Goal: Task Accomplishment & Management: Manage account settings

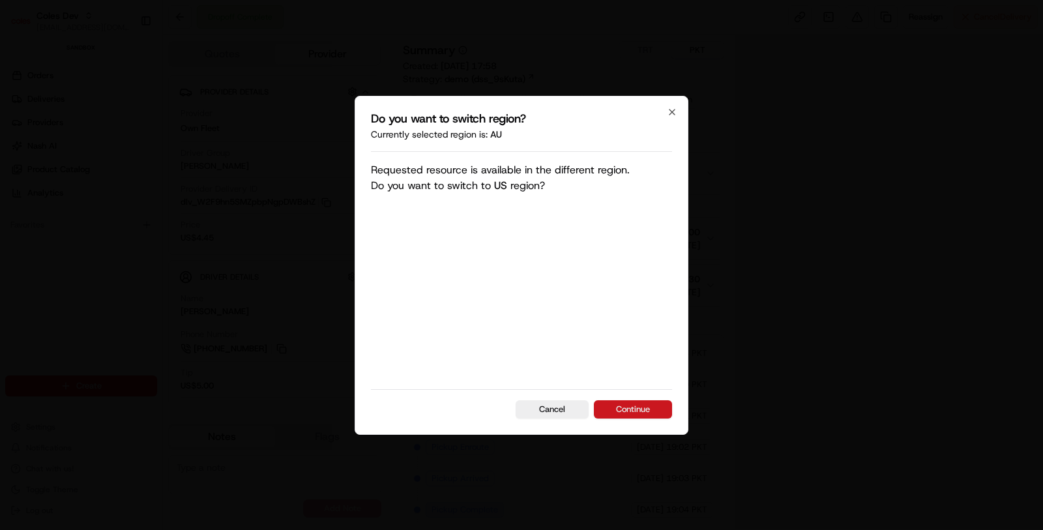
click at [651, 414] on button "Continue" at bounding box center [633, 409] width 78 height 18
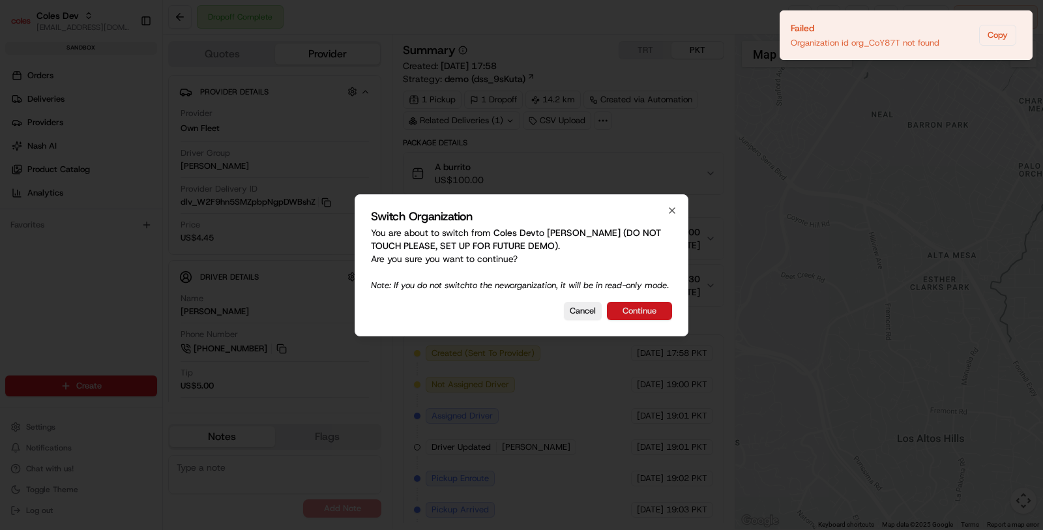
click at [650, 313] on button "Continue" at bounding box center [639, 311] width 65 height 18
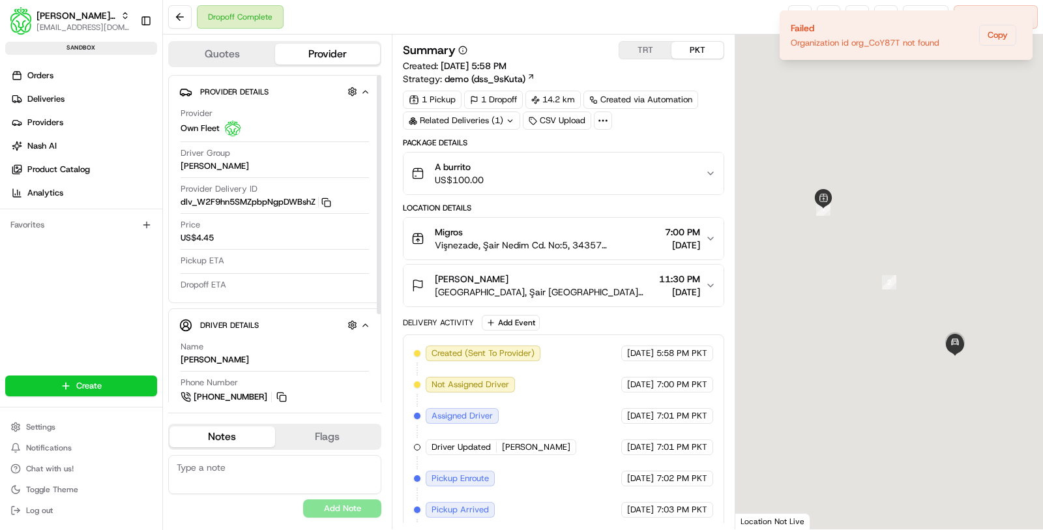
click at [245, 67] on div "Quotes Provider Provider Details Hidden ( 1 ) Provider Own Fleet Driver Group M…" at bounding box center [277, 282] width 229 height 495
click at [240, 60] on button "Quotes" at bounding box center [222, 54] width 106 height 21
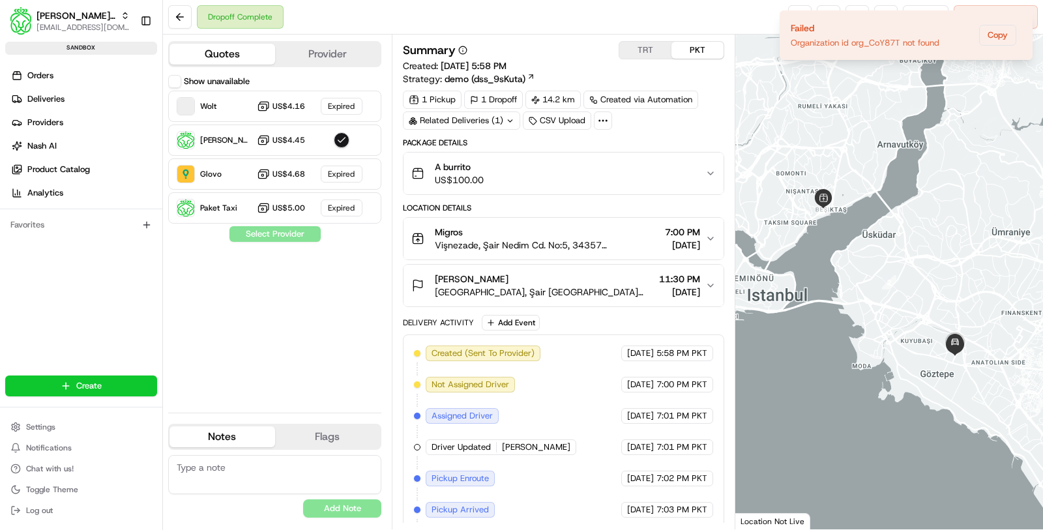
click at [176, 83] on button "Show unavailable" at bounding box center [174, 81] width 13 height 13
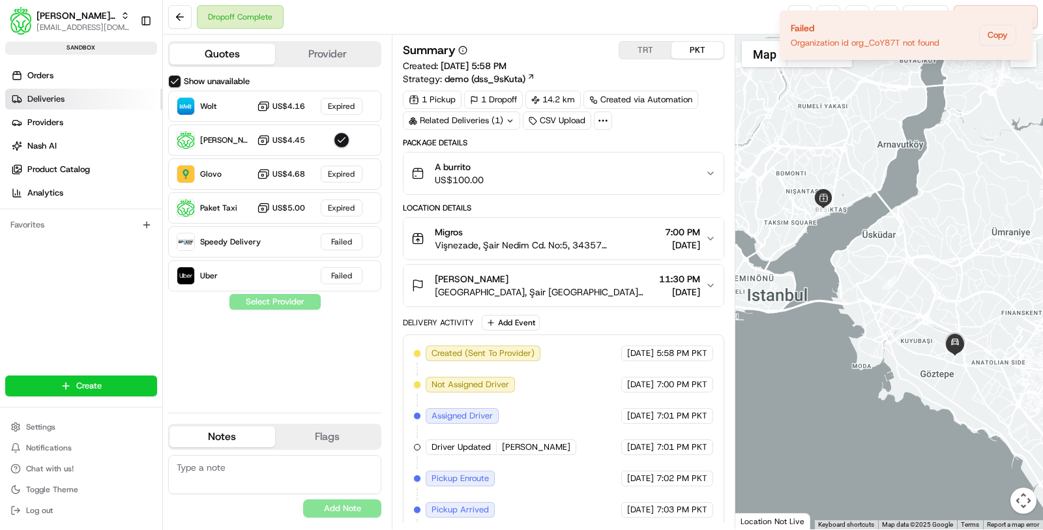
click at [96, 101] on link "Deliveries" at bounding box center [83, 99] width 157 height 21
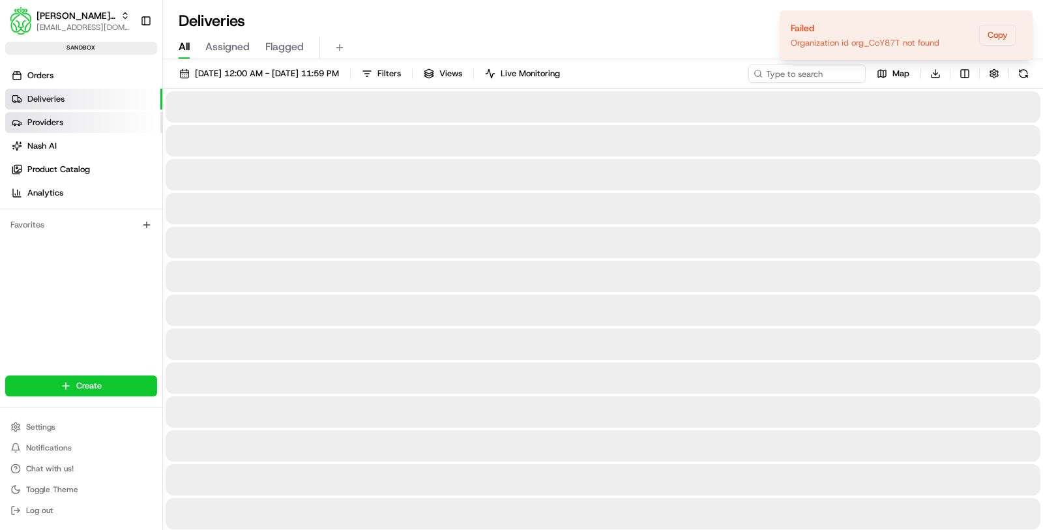
click at [96, 117] on link "Providers" at bounding box center [83, 122] width 157 height 21
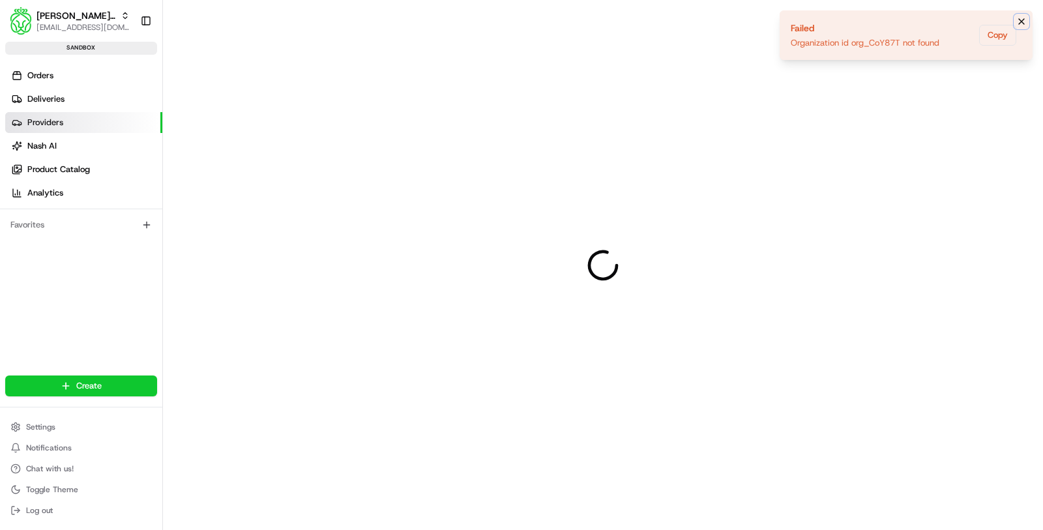
click at [1023, 19] on icon "Notifications (F8)" at bounding box center [1021, 21] width 5 height 5
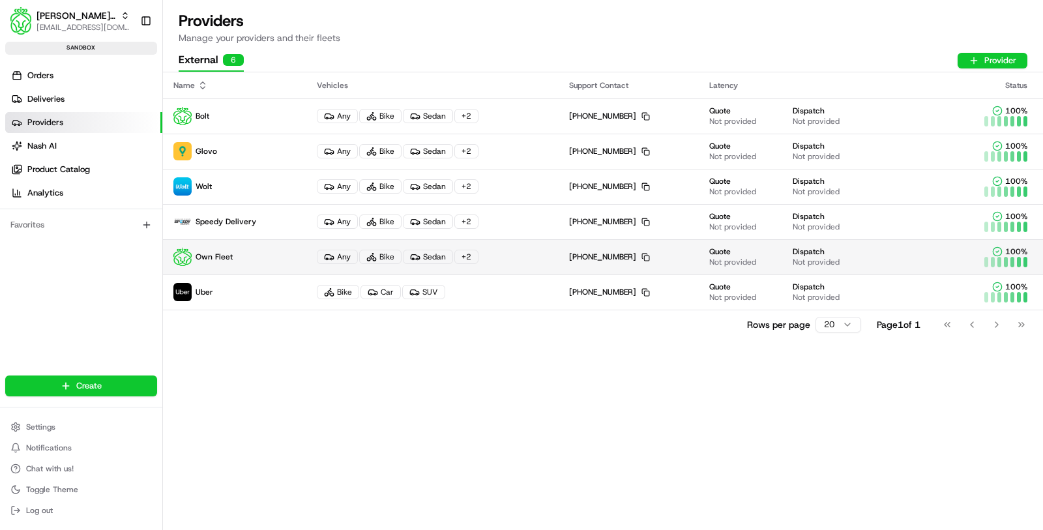
click at [539, 250] on div "Any Bike Sedan + 2" at bounding box center [432, 257] width 231 height 14
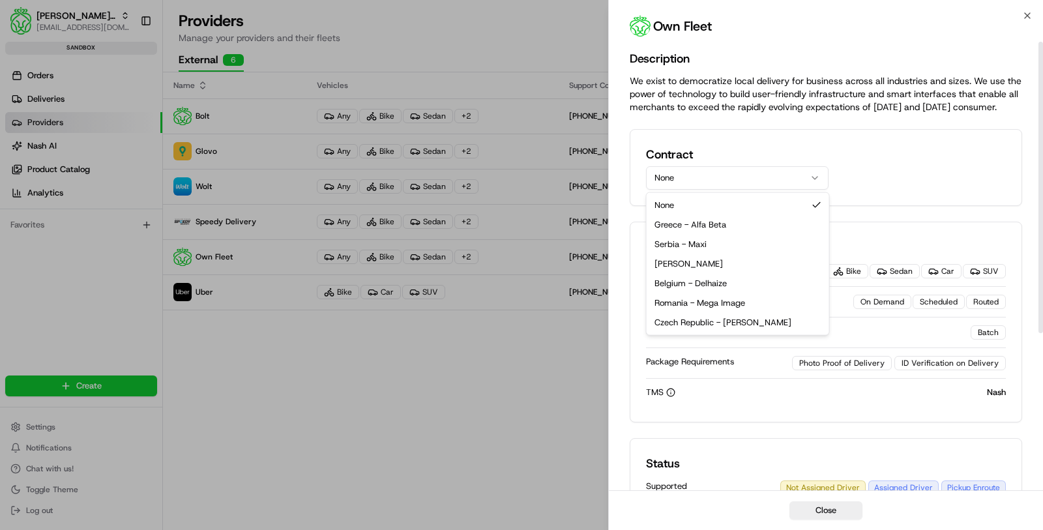
click at [742, 172] on button "None" at bounding box center [737, 177] width 182 height 23
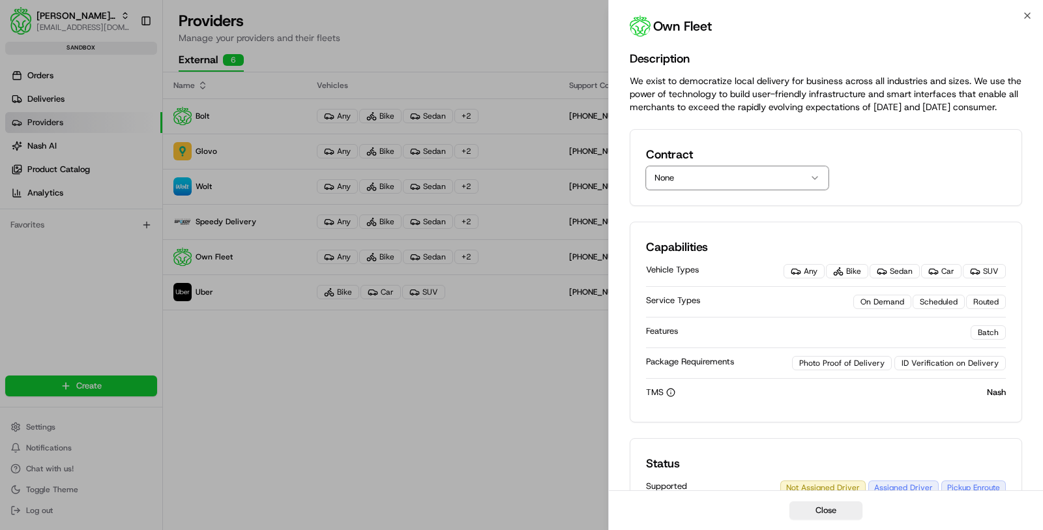
click at [762, 381] on div "TMS Nash" at bounding box center [826, 392] width 360 height 27
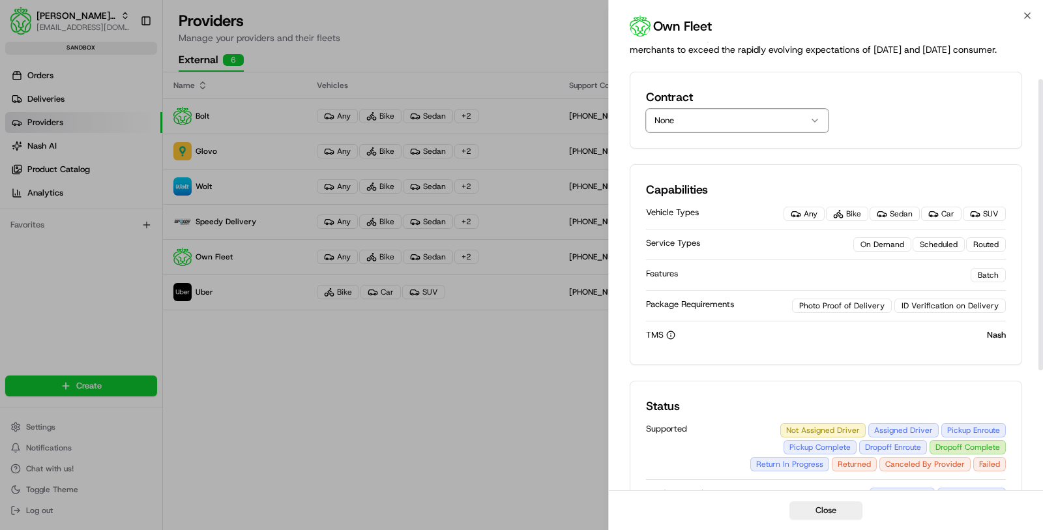
scroll to position [46, 0]
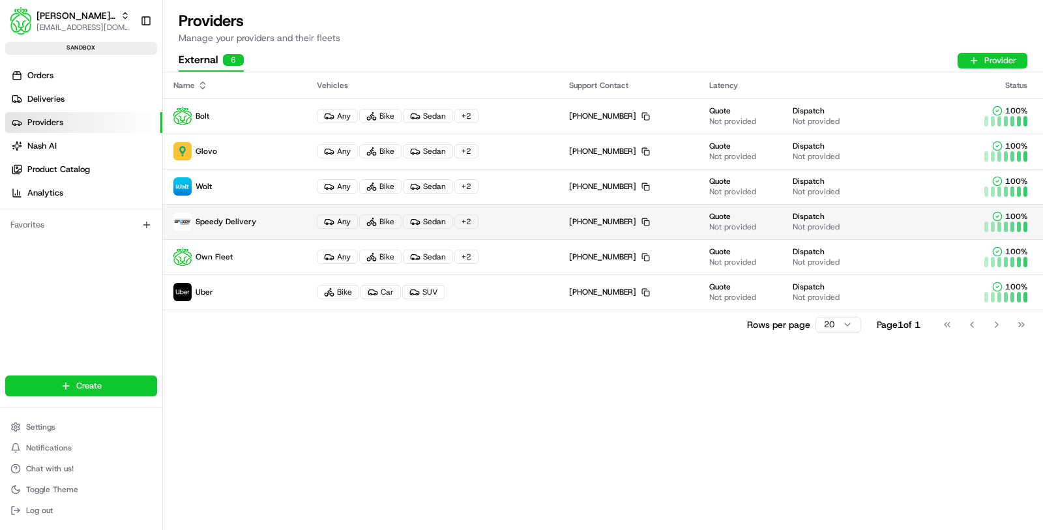
click at [517, 210] on td "Any Bike Sedan + 2" at bounding box center [432, 221] width 252 height 35
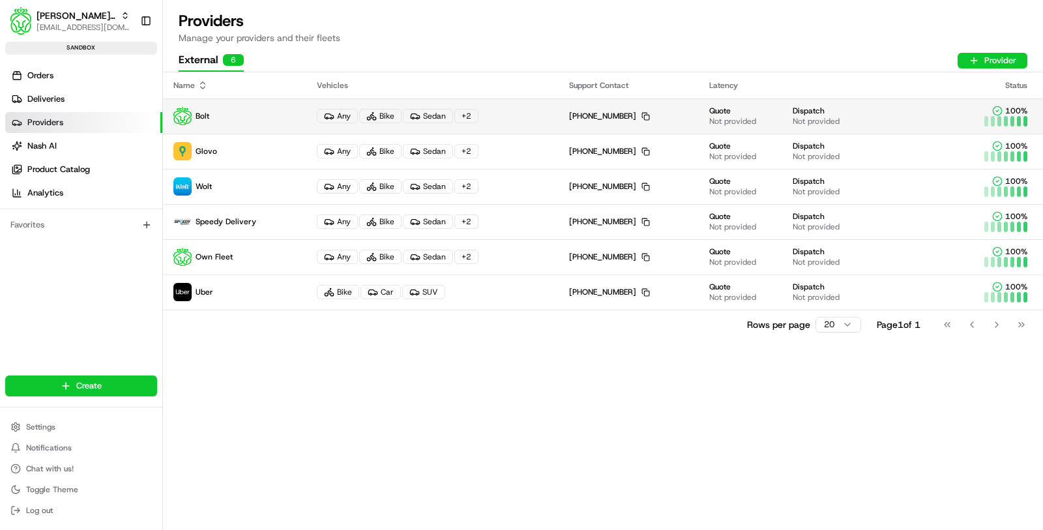
click at [531, 124] on td "Any Bike Sedan + 2" at bounding box center [432, 115] width 252 height 35
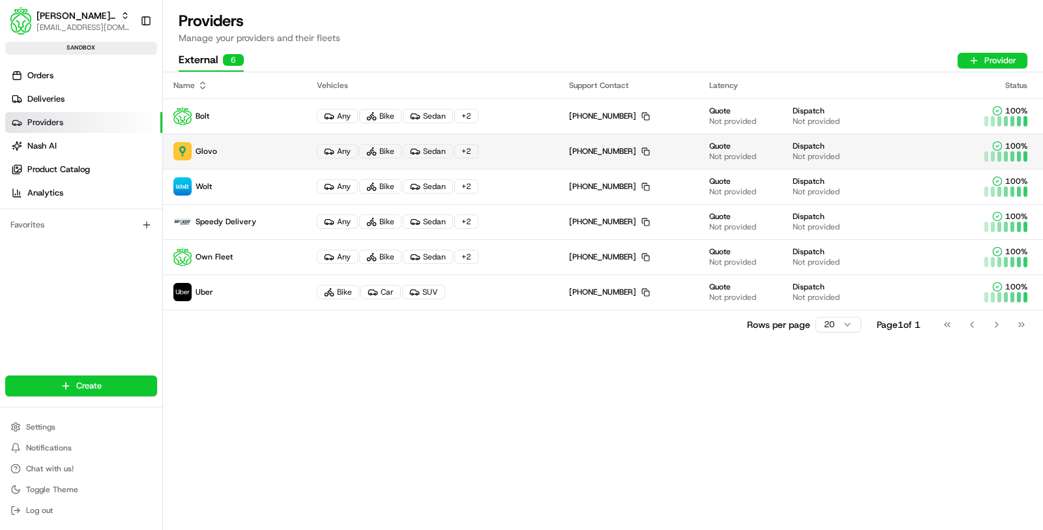
click at [506, 151] on div "Any Bike Sedan + 2" at bounding box center [432, 151] width 231 height 14
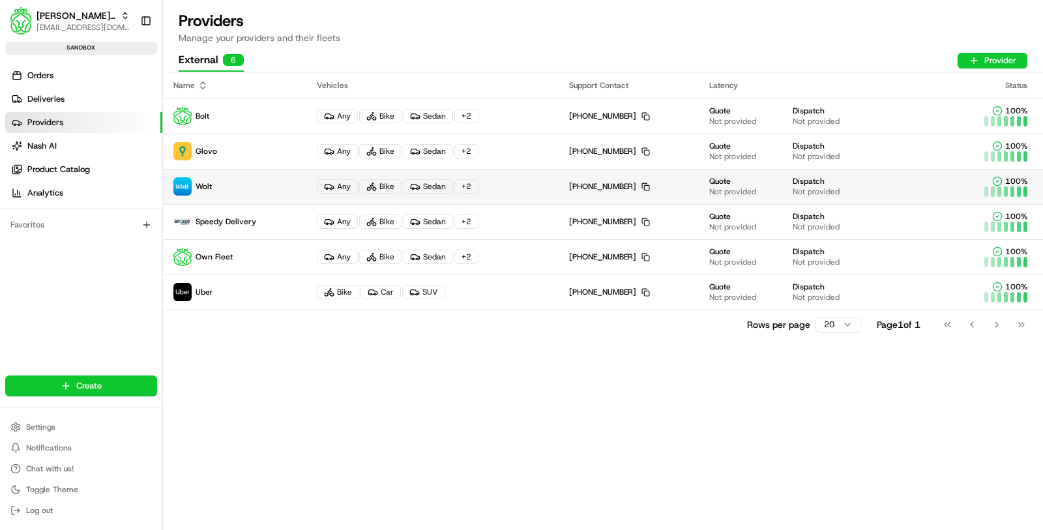
click at [510, 185] on div "Any Bike Sedan + 2" at bounding box center [432, 186] width 231 height 14
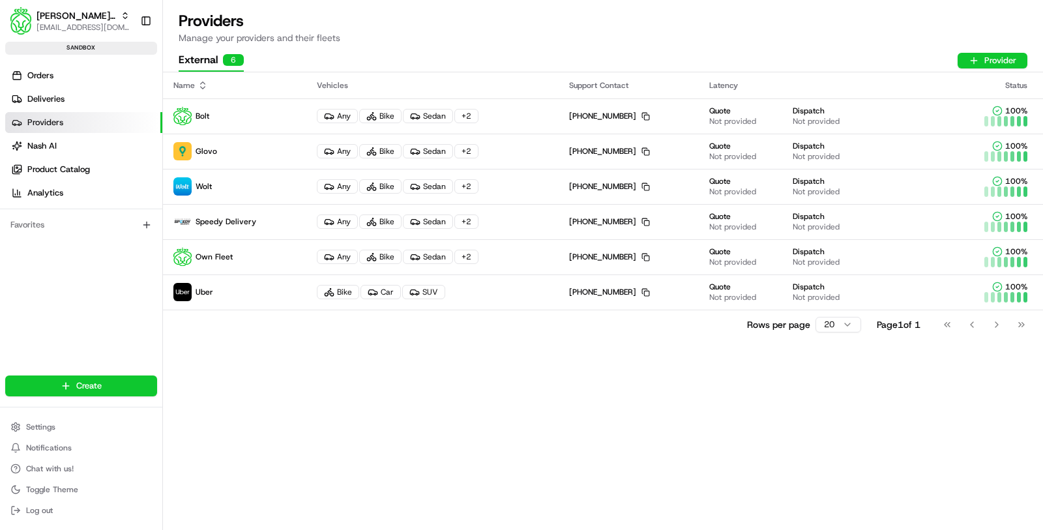
click at [506, 233] on td "Any Bike Sedan + 2" at bounding box center [432, 221] width 252 height 35
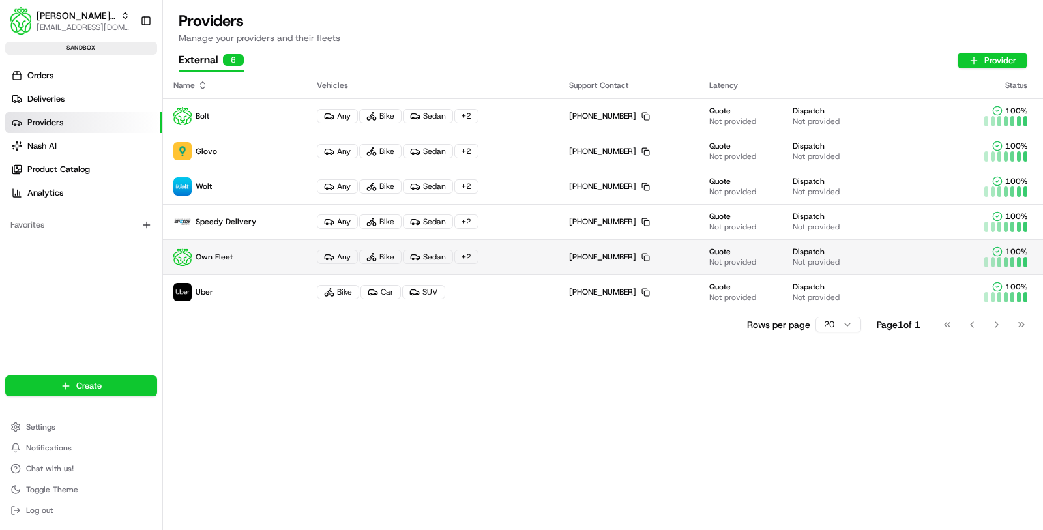
click at [506, 270] on td "Any Bike Sedan + 2" at bounding box center [432, 256] width 252 height 35
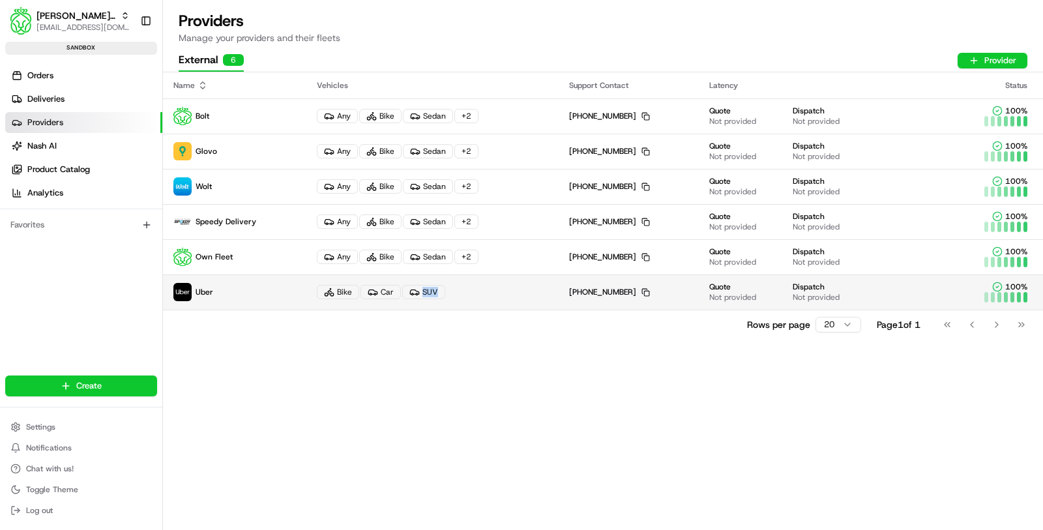
click at [513, 297] on div "Bike Car SUV" at bounding box center [432, 292] width 231 height 14
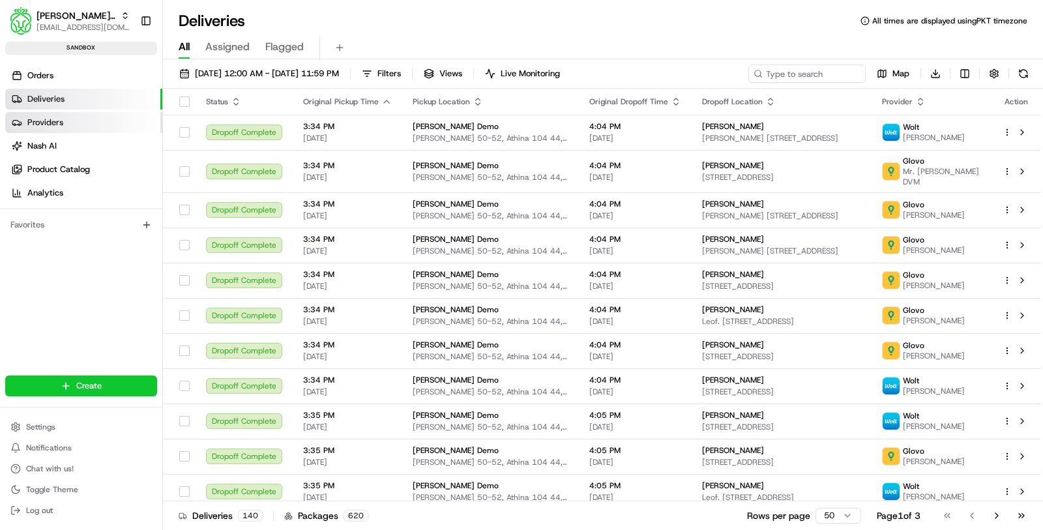
click at [115, 125] on link "Providers" at bounding box center [83, 122] width 157 height 21
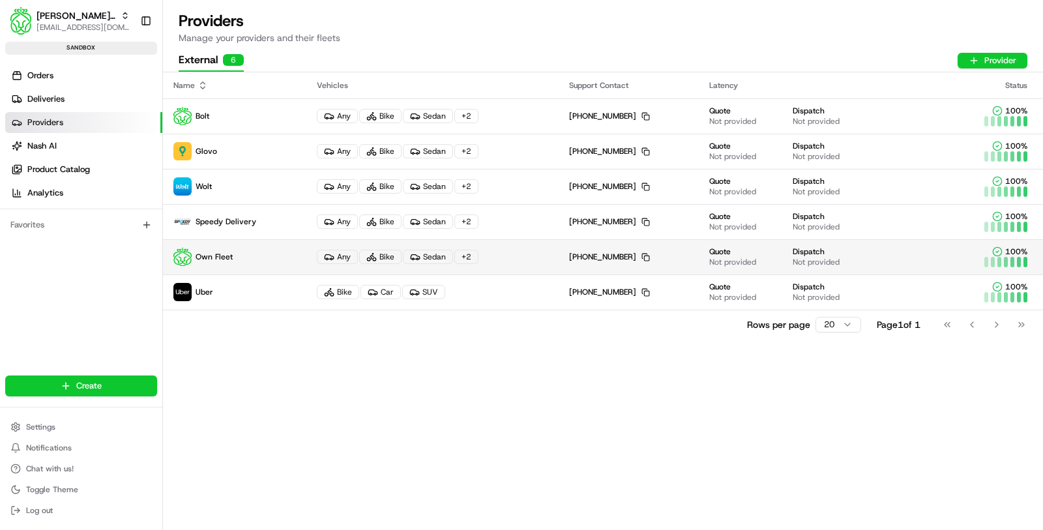
click at [372, 252] on icon at bounding box center [371, 257] width 10 height 10
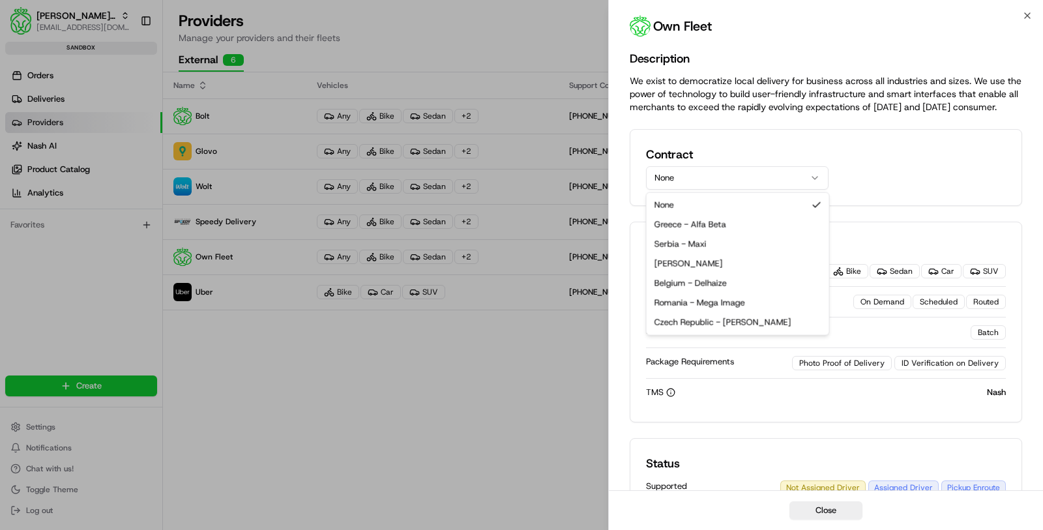
click at [726, 183] on button "None" at bounding box center [737, 177] width 182 height 23
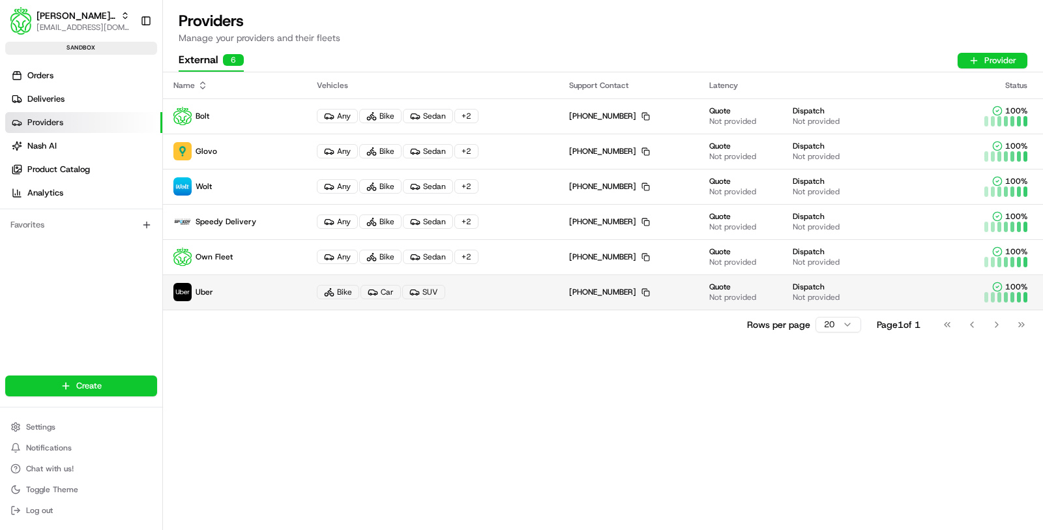
click at [528, 290] on div "Bike Car SUV" at bounding box center [432, 292] width 231 height 14
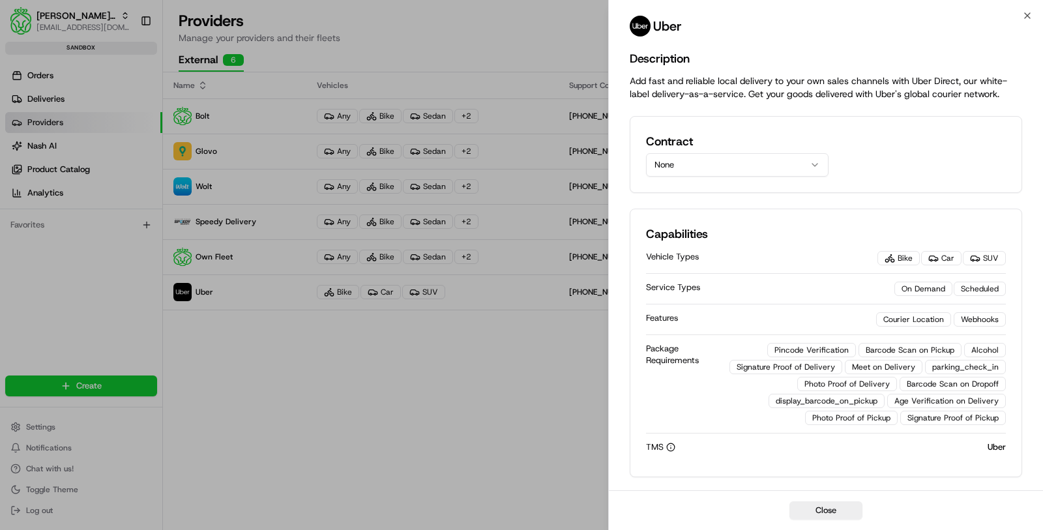
click at [742, 163] on button "None" at bounding box center [737, 164] width 182 height 23
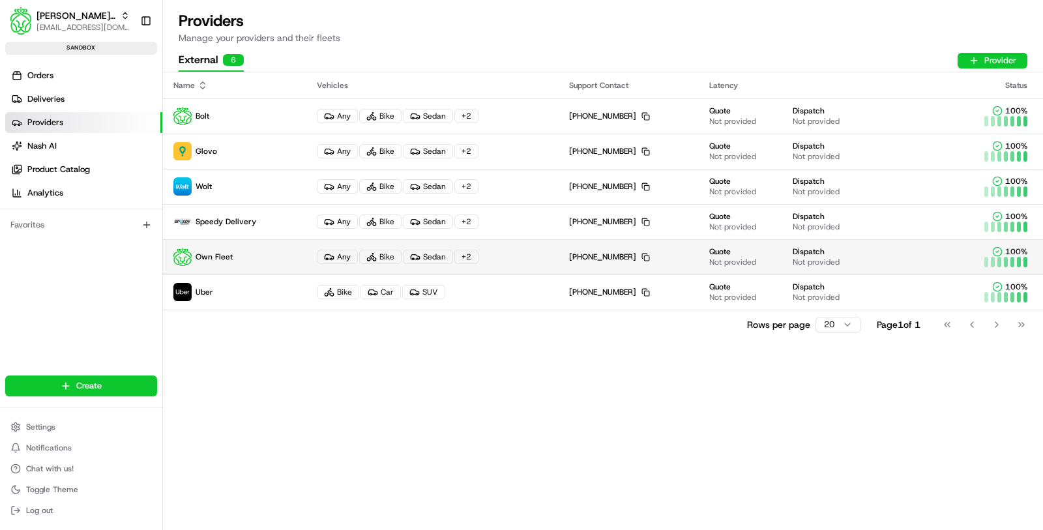
click at [540, 263] on div "Any Bike Sedan + 2" at bounding box center [432, 257] width 231 height 14
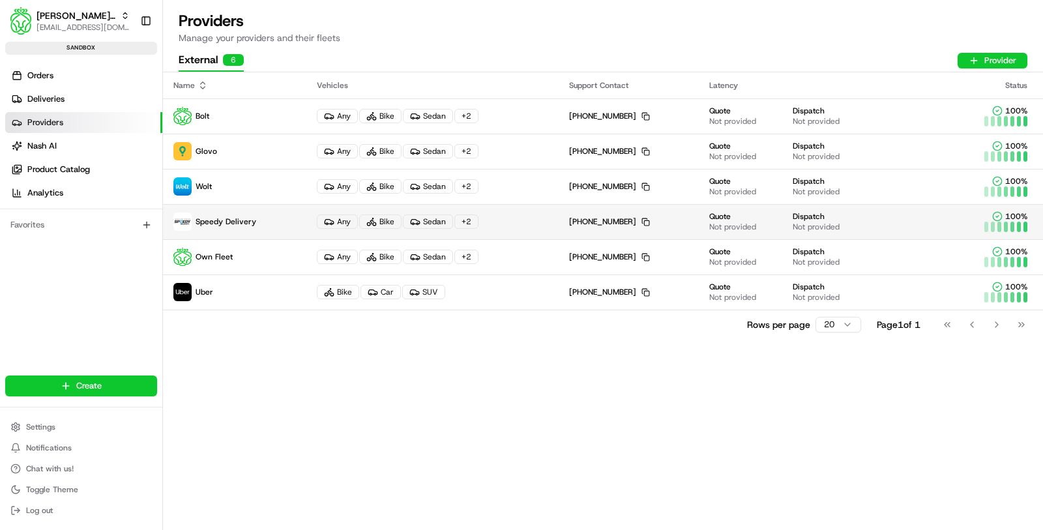
click at [540, 228] on td "Any Bike Sedan + 2" at bounding box center [432, 221] width 252 height 35
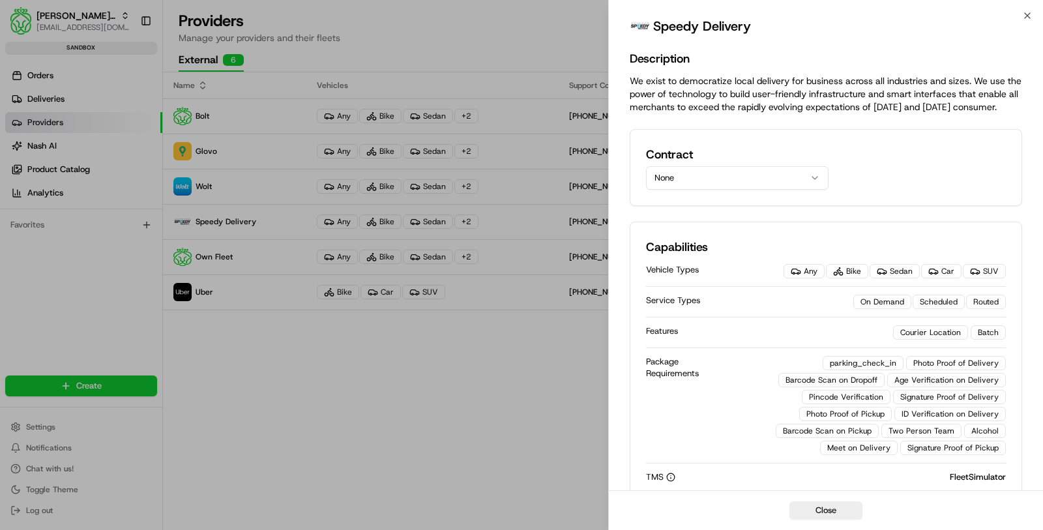
click at [732, 174] on button "None" at bounding box center [737, 177] width 182 height 23
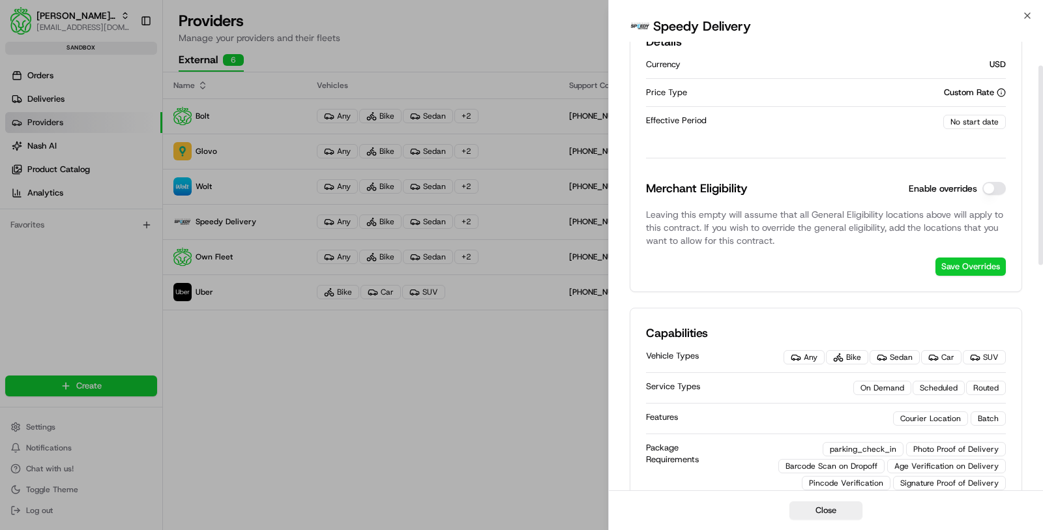
scroll to position [224, 0]
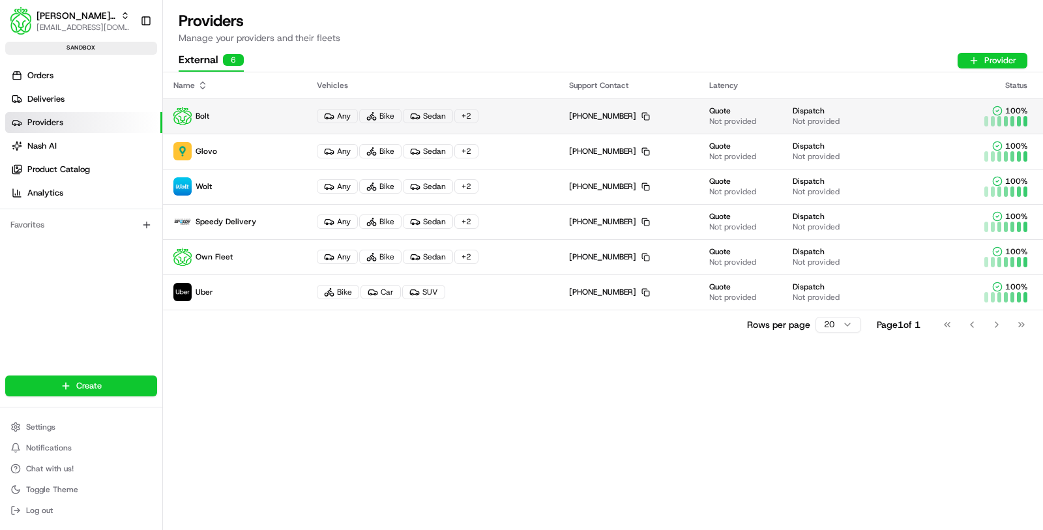
click at [523, 119] on div "Any Bike Sedan + 2" at bounding box center [432, 116] width 231 height 14
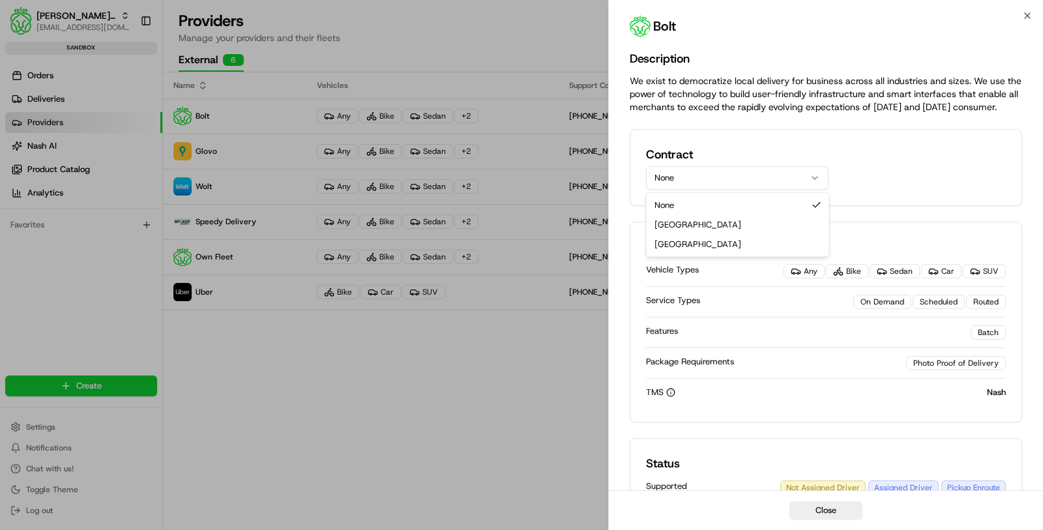
click at [696, 180] on button "None" at bounding box center [737, 177] width 182 height 23
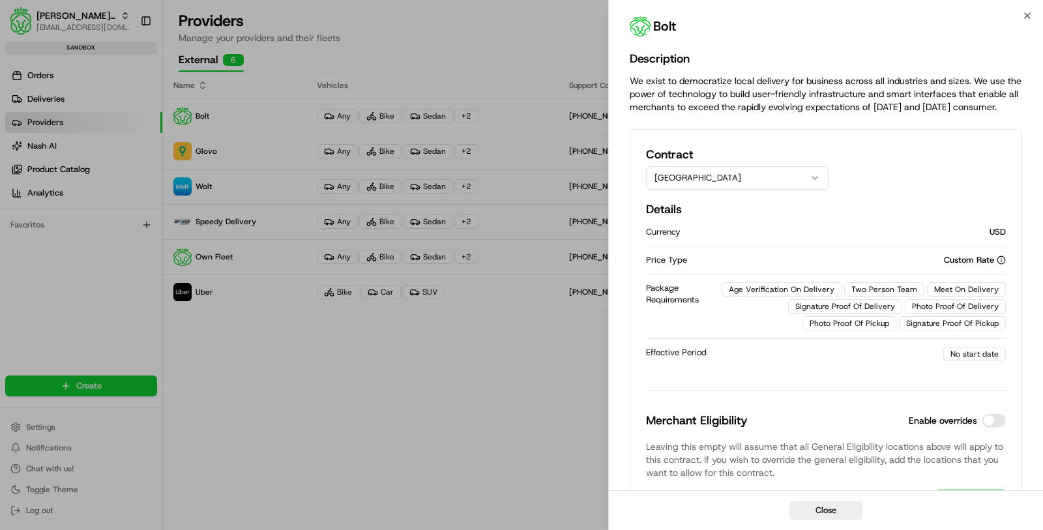
click at [736, 185] on button "Romania" at bounding box center [737, 177] width 182 height 23
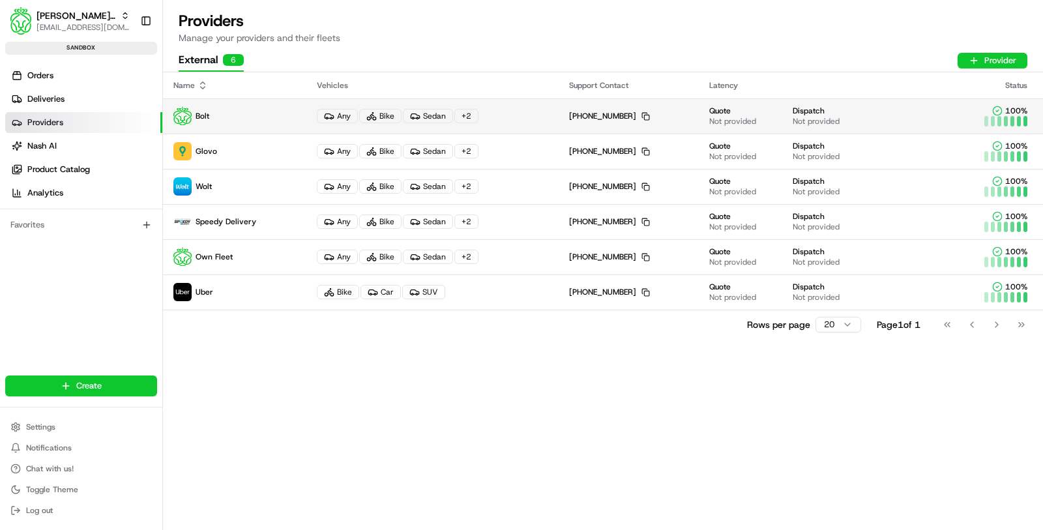
click at [536, 123] on td "Any Bike Sedan + 2" at bounding box center [432, 115] width 252 height 35
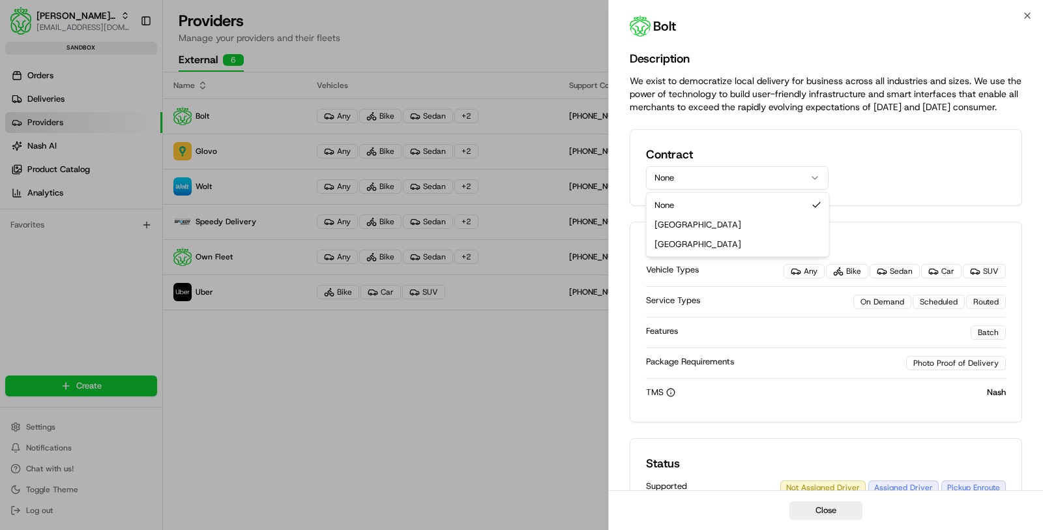
click at [747, 173] on button "None" at bounding box center [737, 177] width 182 height 23
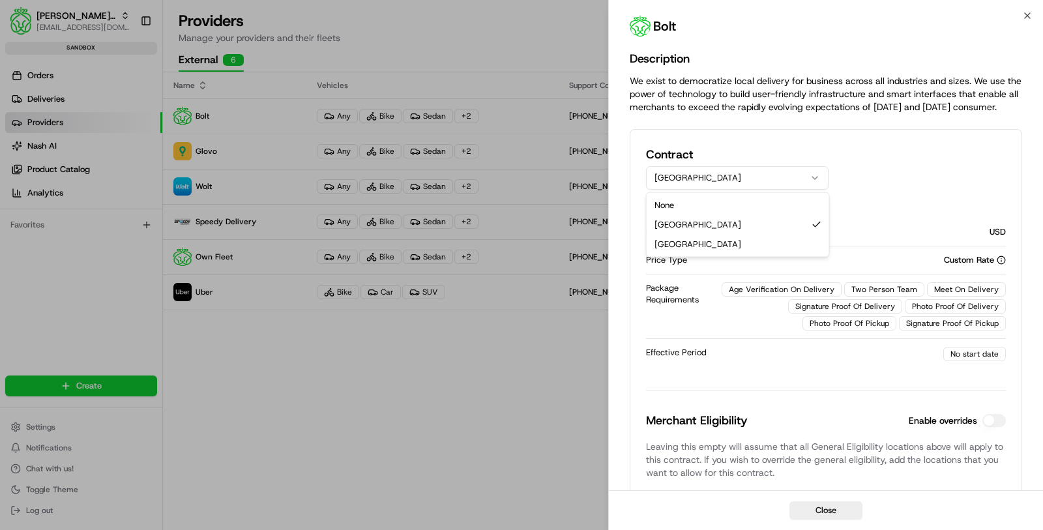
click at [753, 181] on button "Romania" at bounding box center [737, 177] width 182 height 23
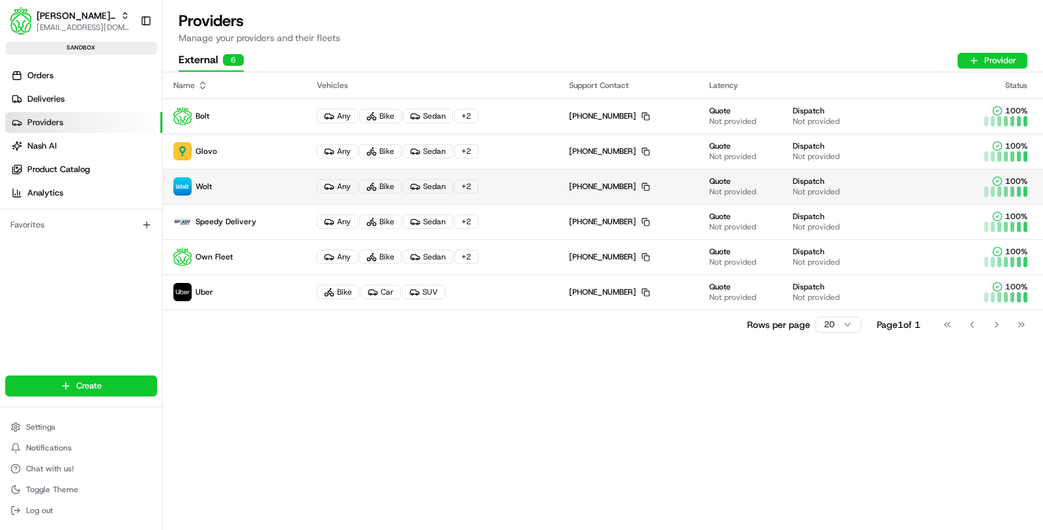
click at [541, 182] on div "Any Bike Sedan + 2" at bounding box center [432, 186] width 231 height 14
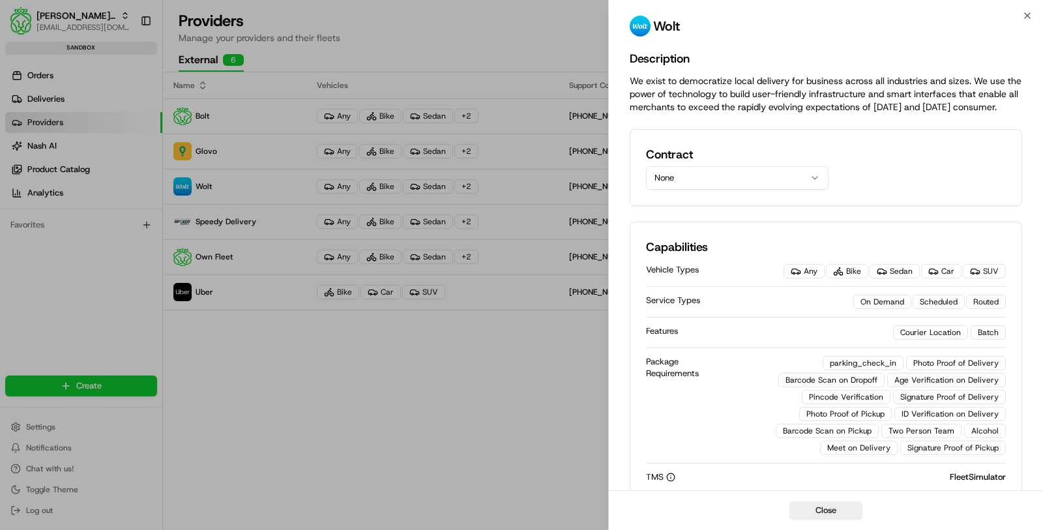
click at [719, 180] on button "None" at bounding box center [737, 177] width 182 height 23
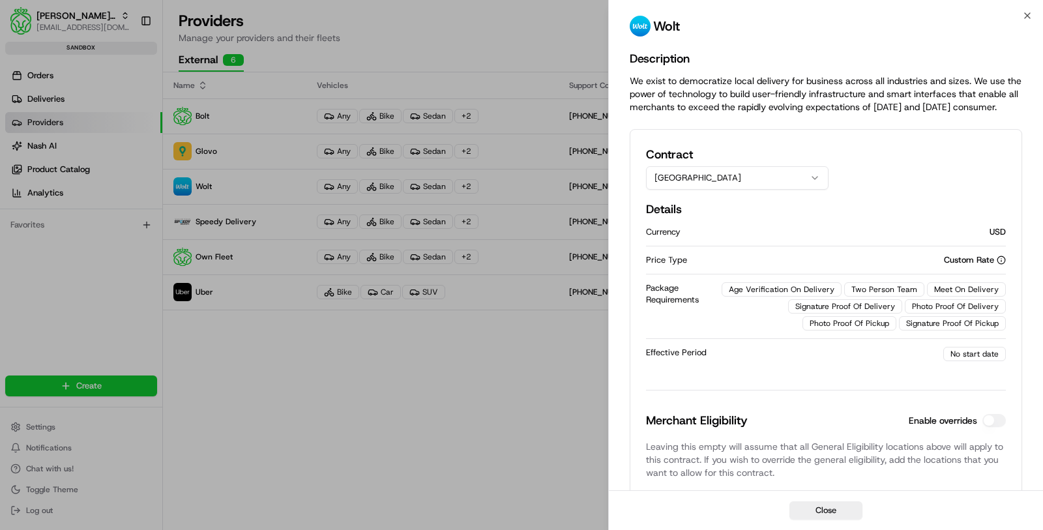
click at [739, 168] on button "Czech Republic" at bounding box center [737, 177] width 182 height 23
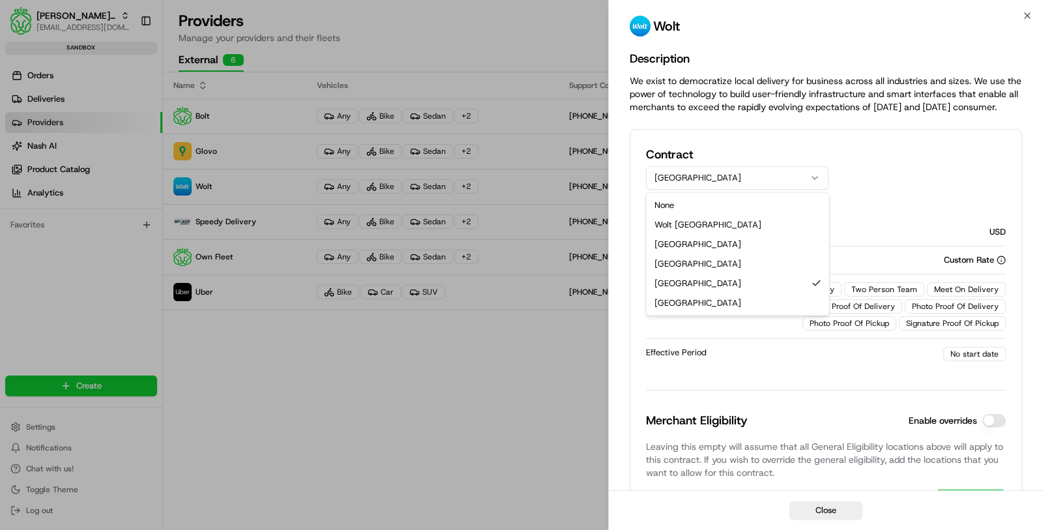
click at [741, 179] on button "Netherlands" at bounding box center [737, 177] width 182 height 23
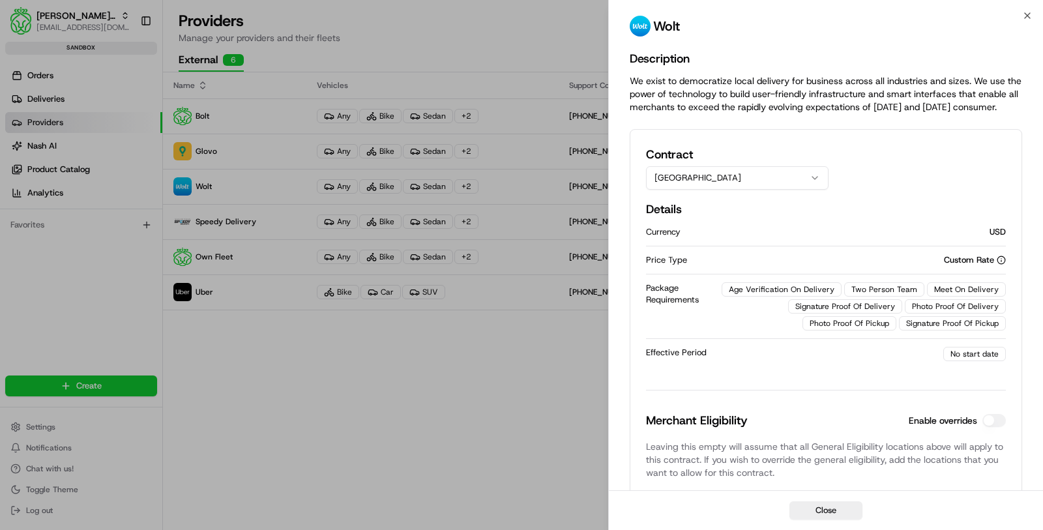
click at [736, 189] on div "Contract Netherlands Details Currency USD Price Type Custom Rate Package Requir…" at bounding box center [826, 349] width 360 height 409
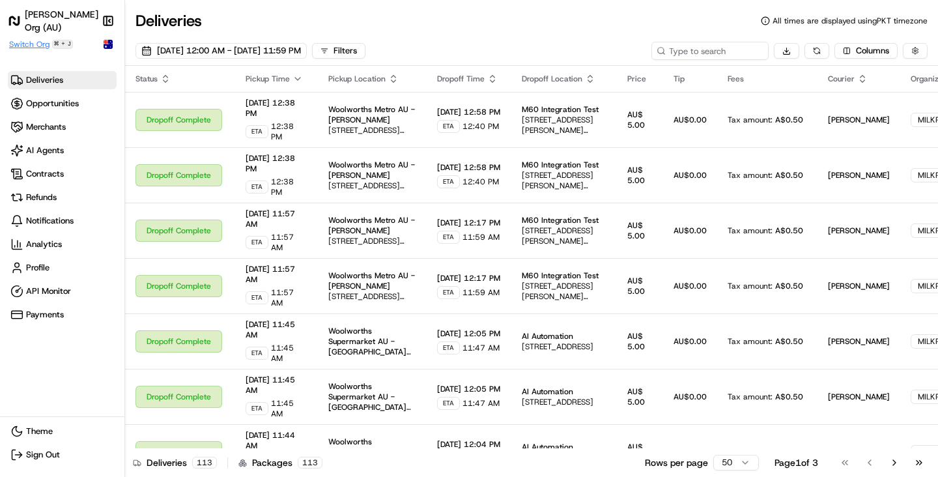
click at [44, 44] on span "Switch Org" at bounding box center [29, 44] width 40 height 10
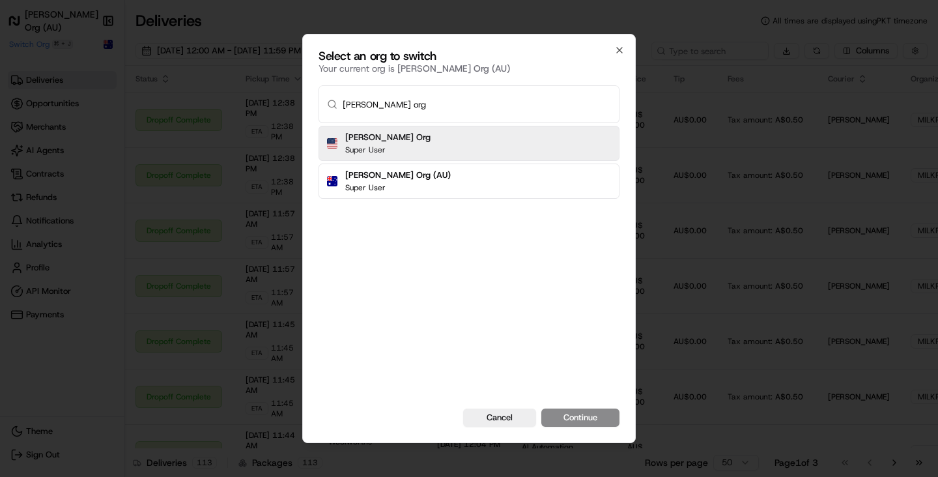
type input "nash org"
click at [549, 134] on div "Nash Org Super User" at bounding box center [469, 143] width 301 height 35
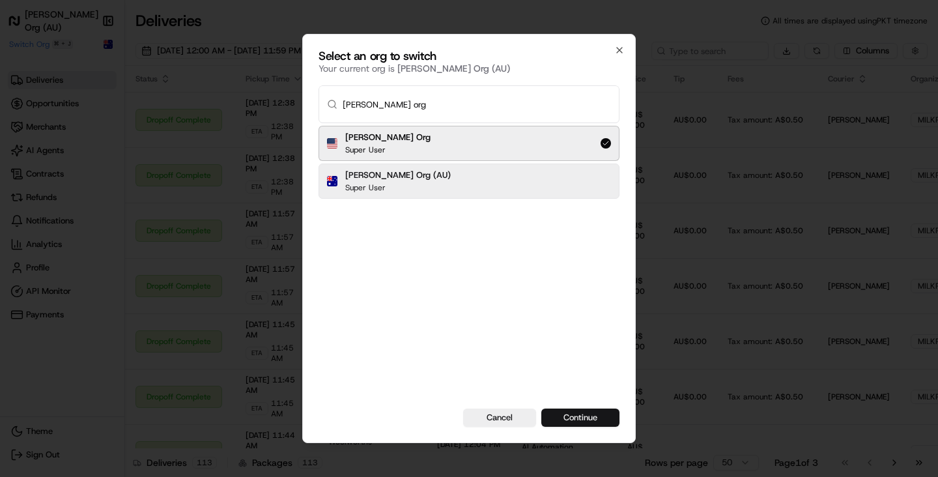
click at [604, 413] on button "Continue" at bounding box center [581, 418] width 78 height 18
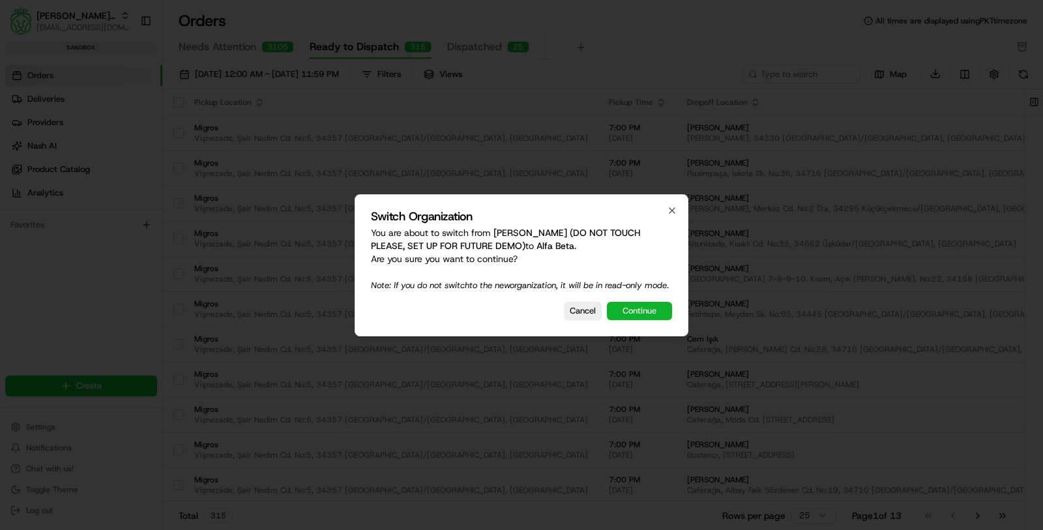
click at [630, 317] on button "Continue" at bounding box center [639, 311] width 65 height 18
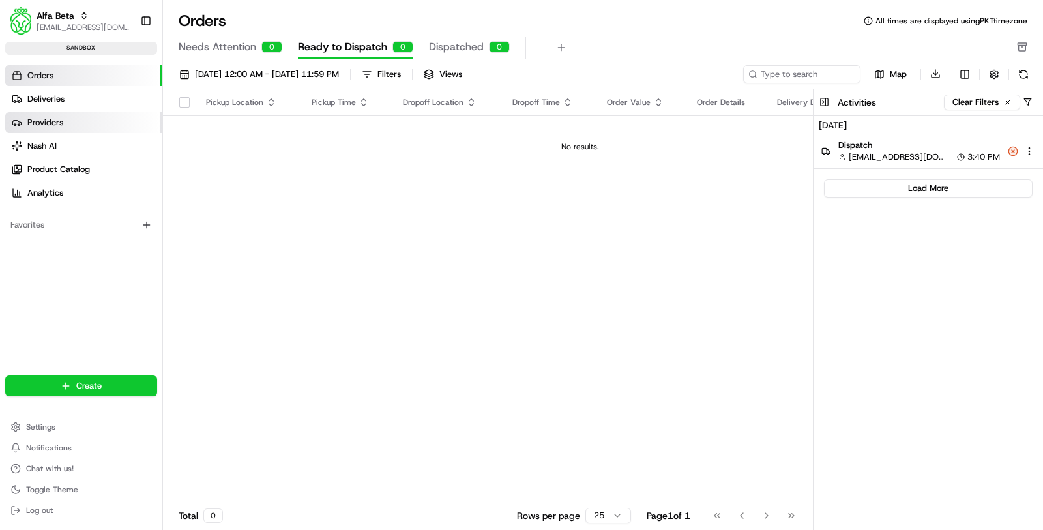
click at [93, 123] on link "Providers" at bounding box center [83, 122] width 157 height 21
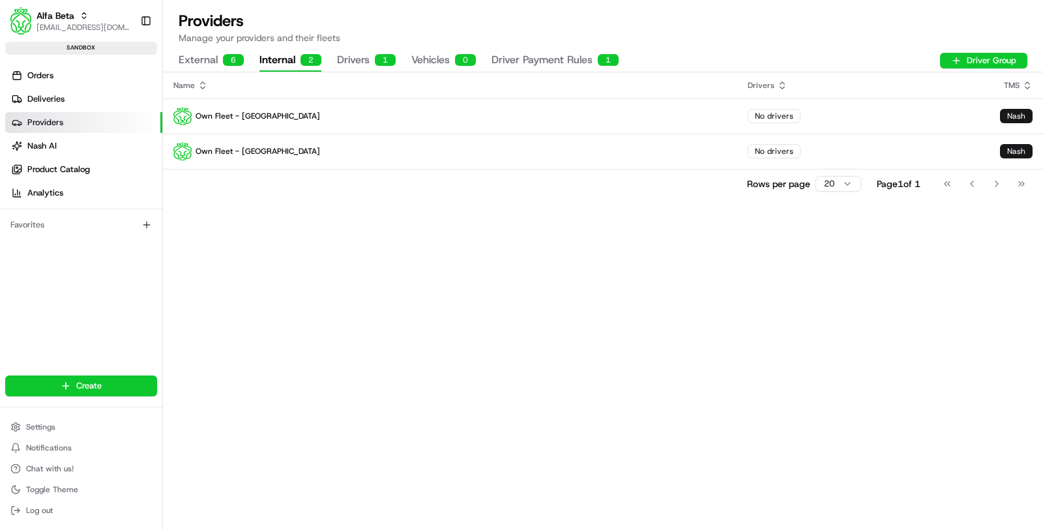
click at [268, 60] on button "Internal 2" at bounding box center [290, 61] width 62 height 22
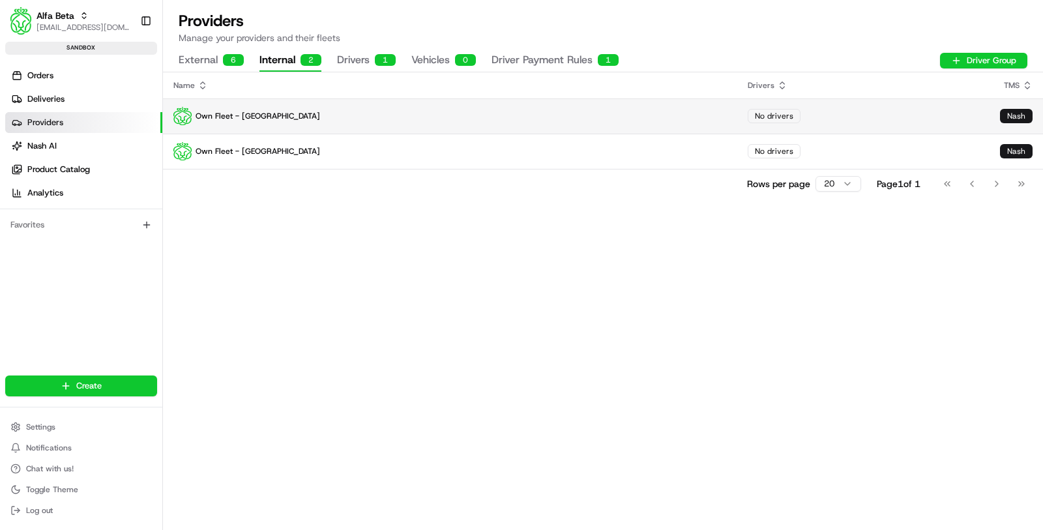
click at [295, 107] on p "Own Fleet - Greece" at bounding box center [449, 116] width 553 height 18
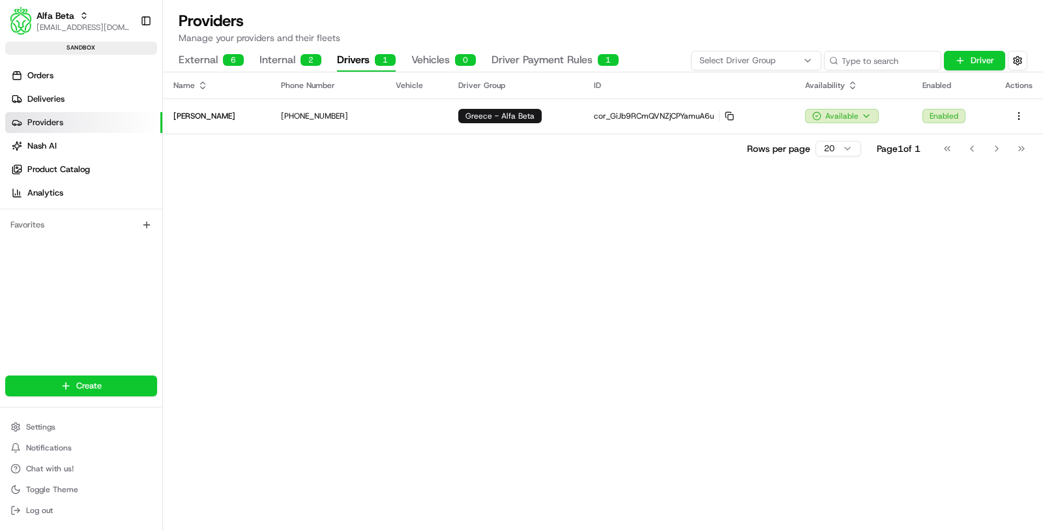
click at [349, 57] on button "Drivers 1" at bounding box center [366, 61] width 59 height 22
click at [297, 63] on button "Internal 2" at bounding box center [290, 61] width 62 height 22
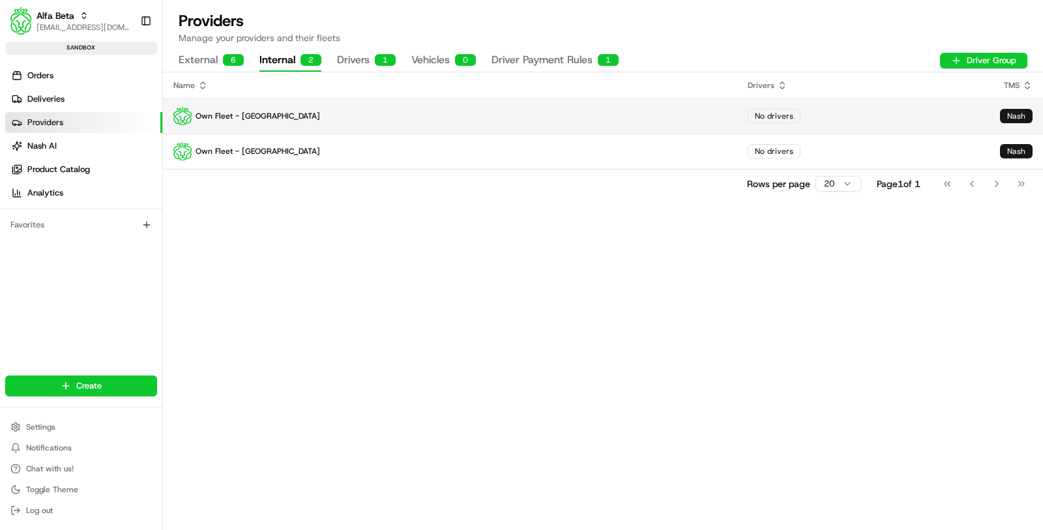
click at [362, 130] on td "Own Fleet - Greece" at bounding box center [450, 115] width 574 height 35
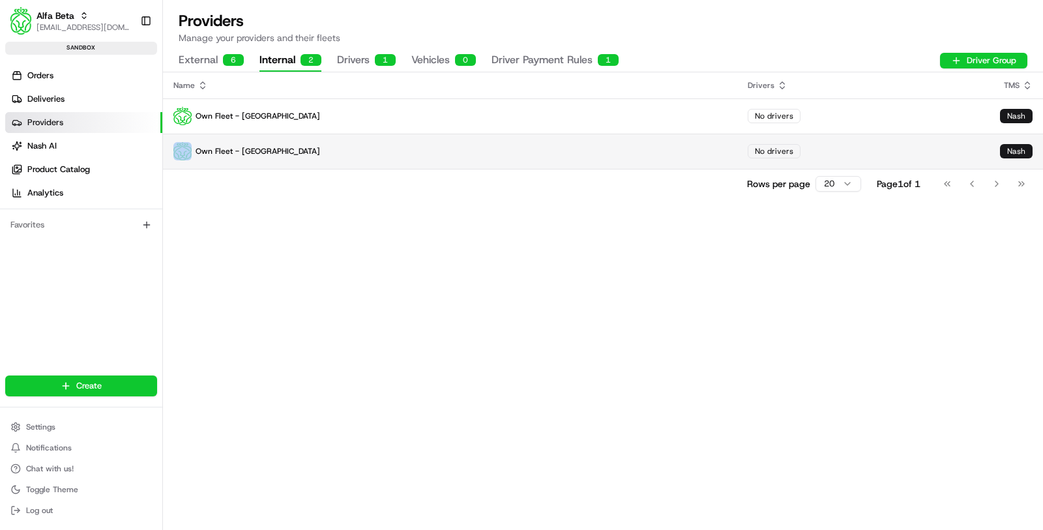
click at [368, 158] on p "Own Fleet - Greece" at bounding box center [449, 151] width 553 height 18
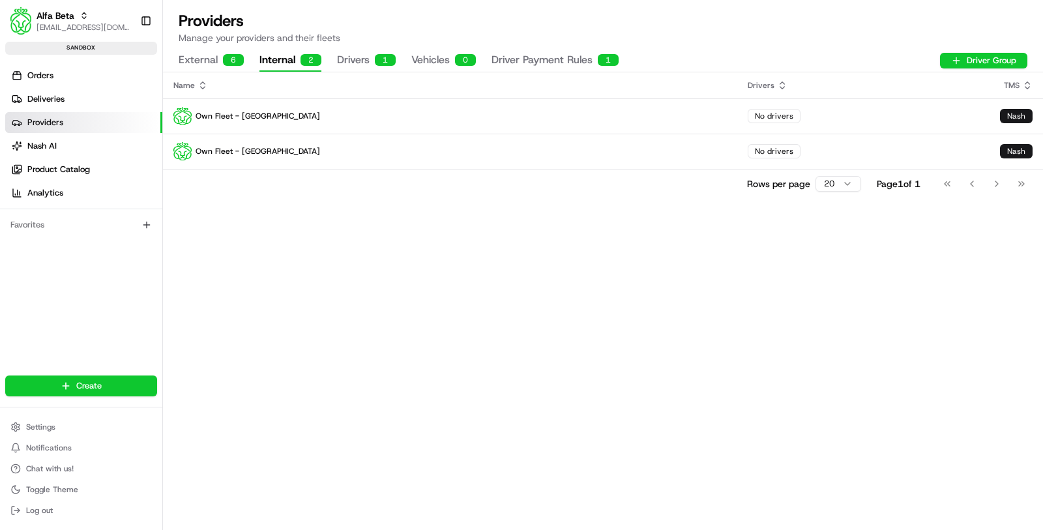
click at [349, 65] on button "Drivers 1" at bounding box center [366, 61] width 59 height 22
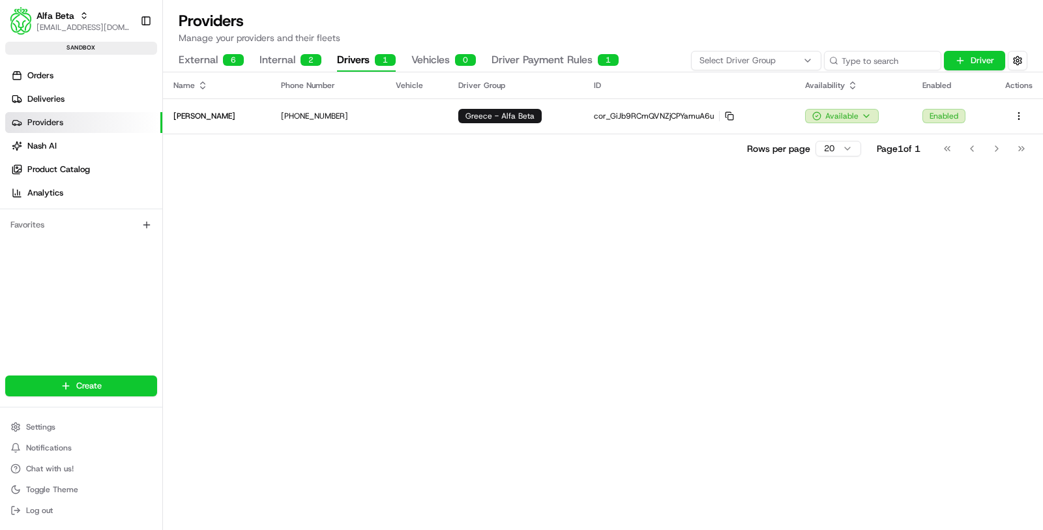
click at [314, 51] on button "Internal 2" at bounding box center [290, 61] width 62 height 22
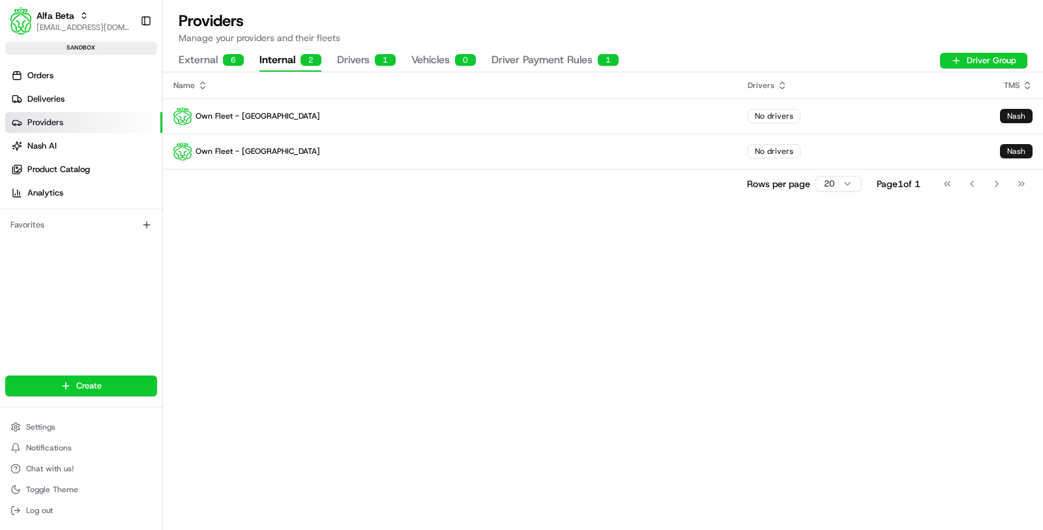
click at [225, 59] on div "6" at bounding box center [233, 60] width 21 height 12
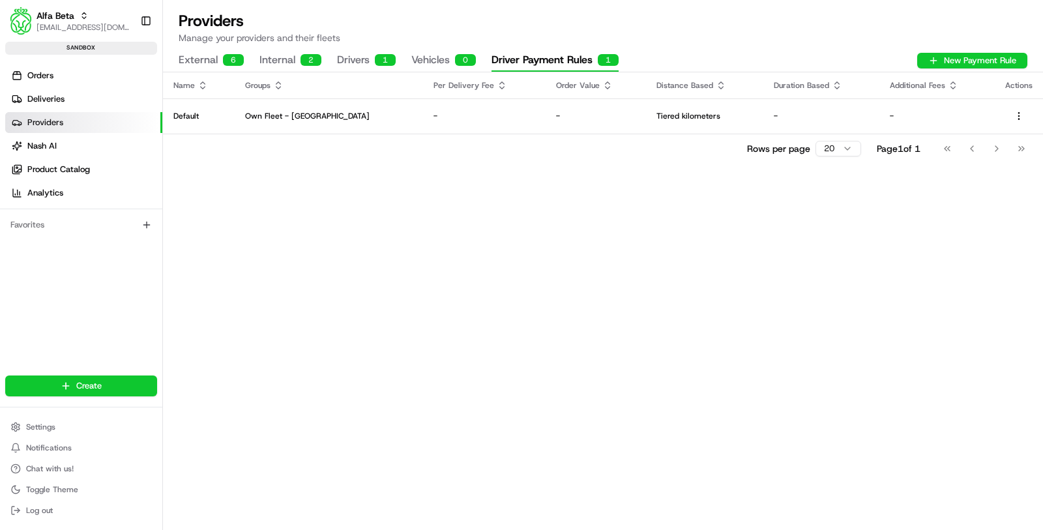
click at [506, 61] on button "Driver Payment Rules 1" at bounding box center [554, 61] width 127 height 22
click at [435, 61] on button "Vehicles 0" at bounding box center [443, 61] width 65 height 22
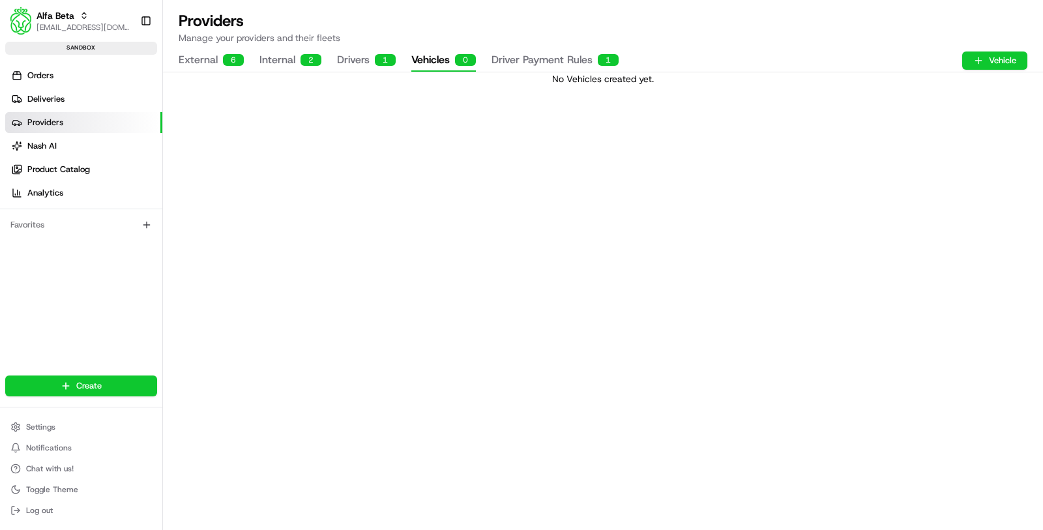
click at [542, 56] on button "Driver Payment Rules 1" at bounding box center [554, 61] width 127 height 22
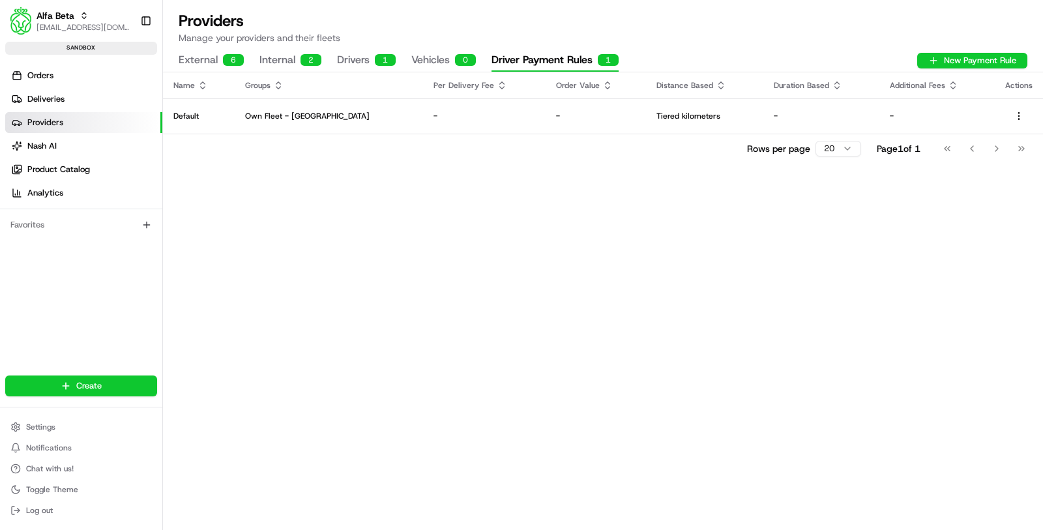
click at [425, 59] on button "Vehicles 0" at bounding box center [443, 61] width 65 height 22
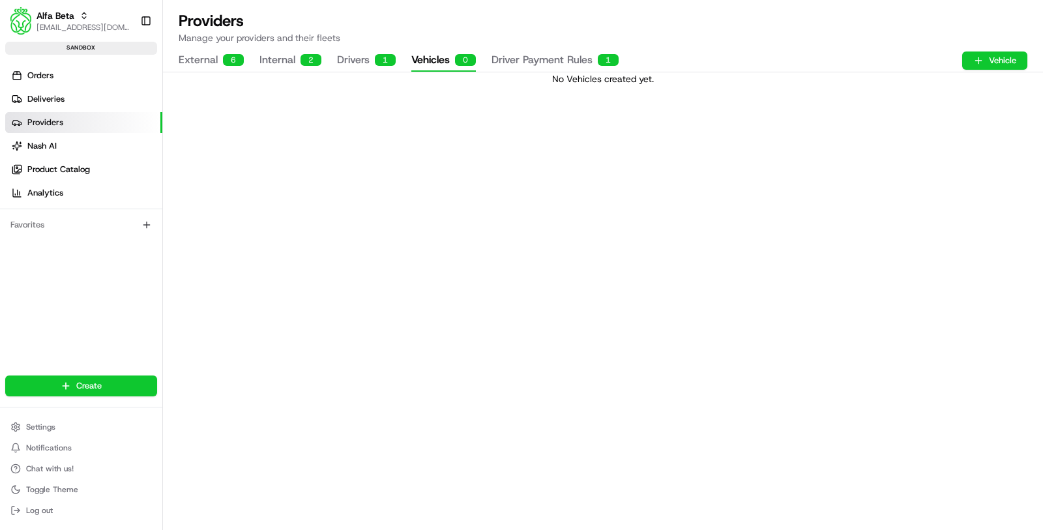
click at [363, 59] on button "Drivers 1" at bounding box center [366, 61] width 59 height 22
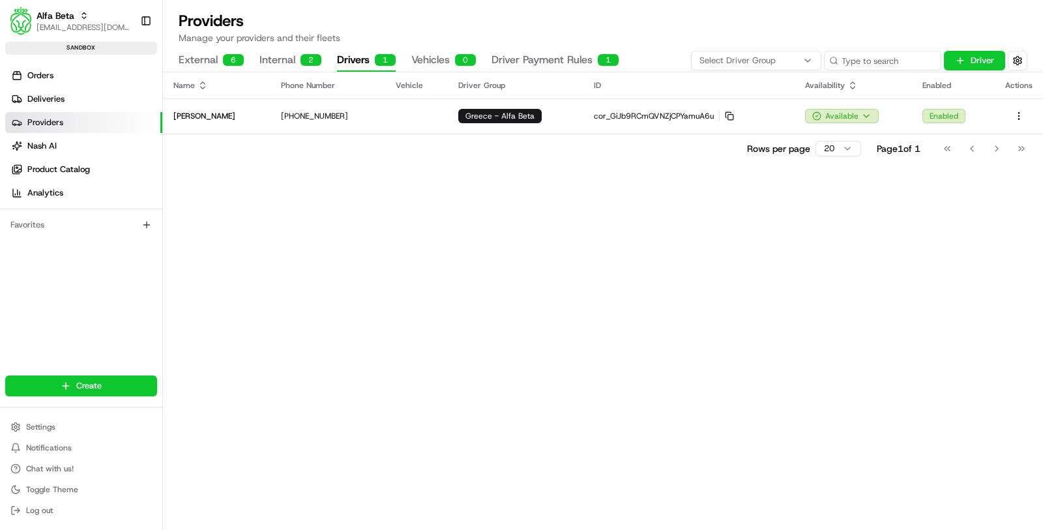
click at [263, 56] on button "Internal 2" at bounding box center [290, 61] width 62 height 22
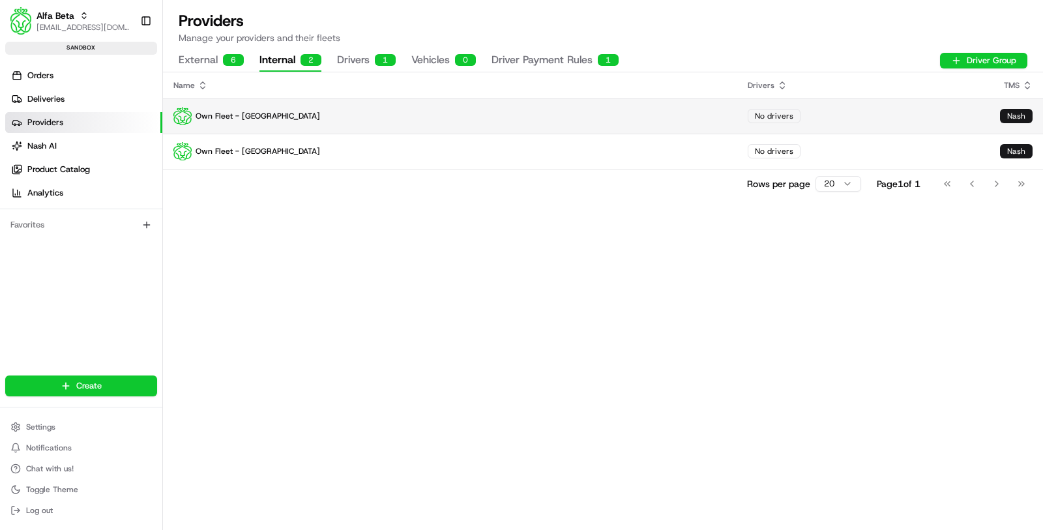
click at [322, 107] on p "Own Fleet - Greece" at bounding box center [449, 116] width 553 height 18
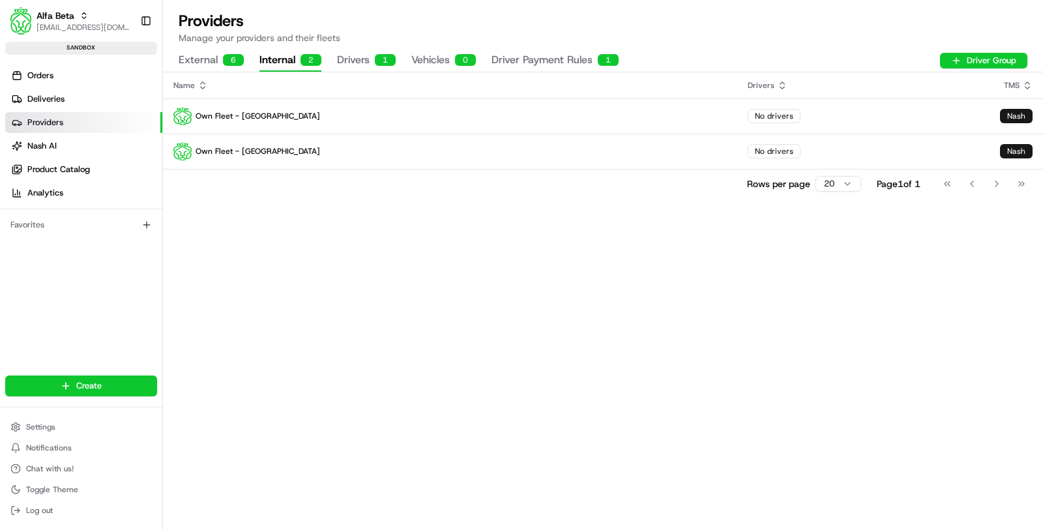
click at [230, 61] on div "6" at bounding box center [233, 60] width 21 height 12
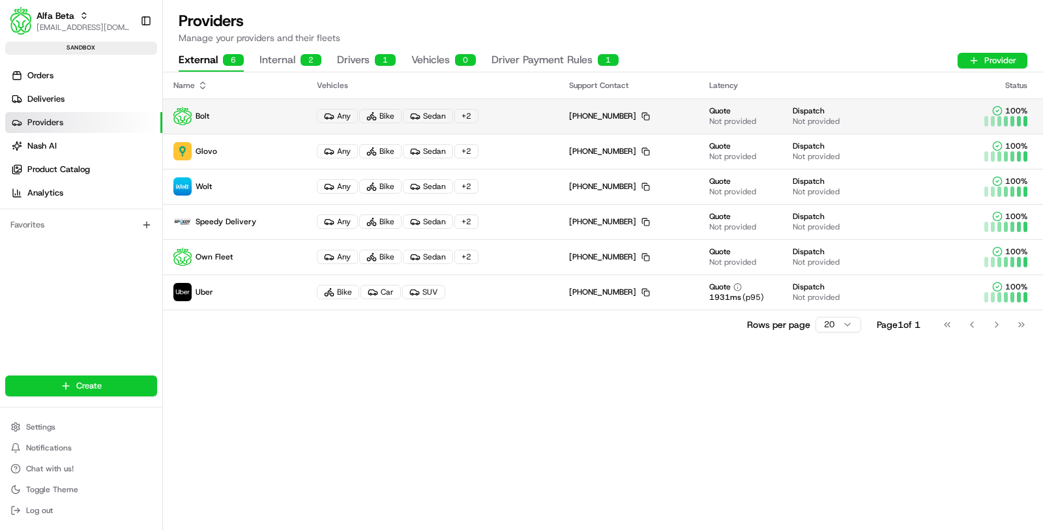
click at [495, 123] on td "Any Bike Sedan + 2" at bounding box center [432, 115] width 252 height 35
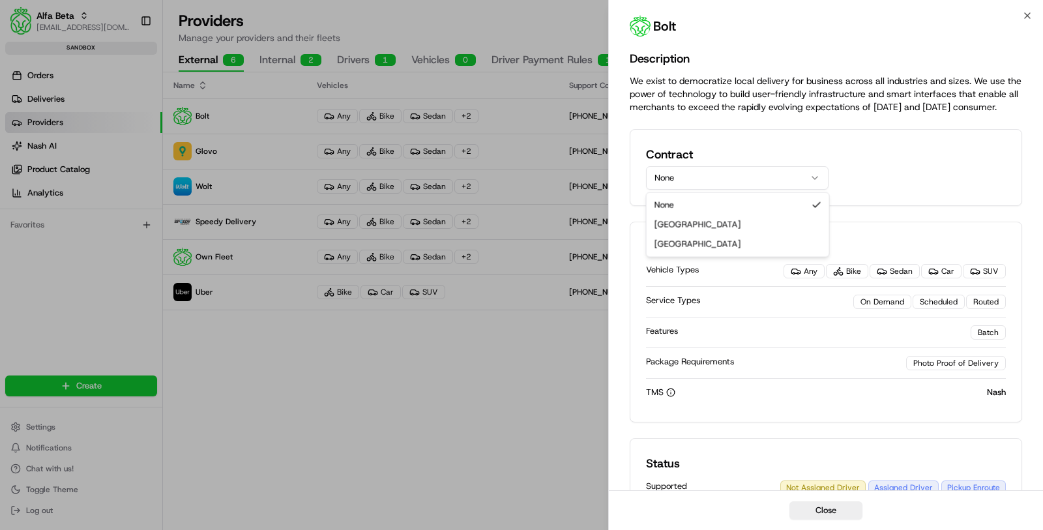
click at [682, 186] on button "None" at bounding box center [737, 177] width 182 height 23
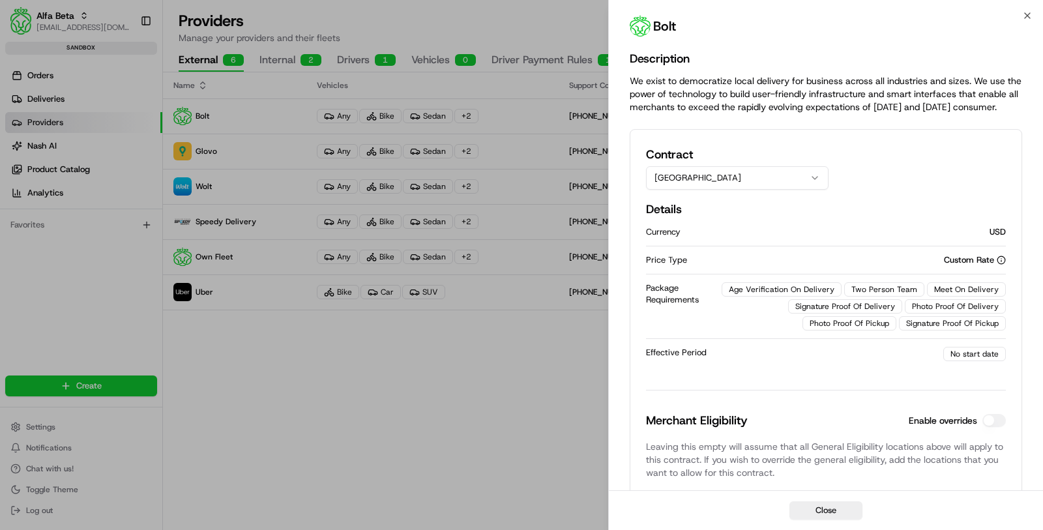
click at [701, 183] on button "Romania" at bounding box center [737, 177] width 182 height 23
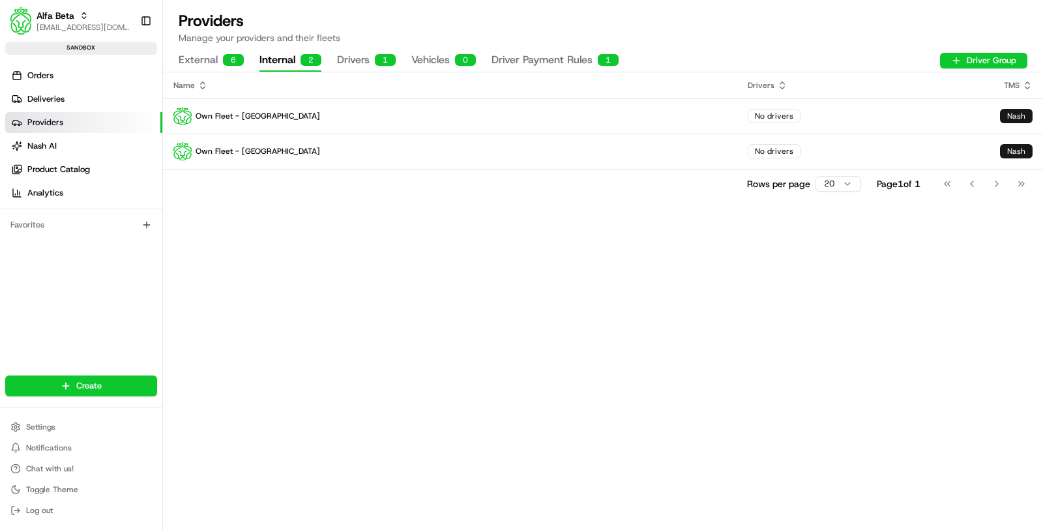
click at [278, 57] on button "Internal 2" at bounding box center [290, 61] width 62 height 22
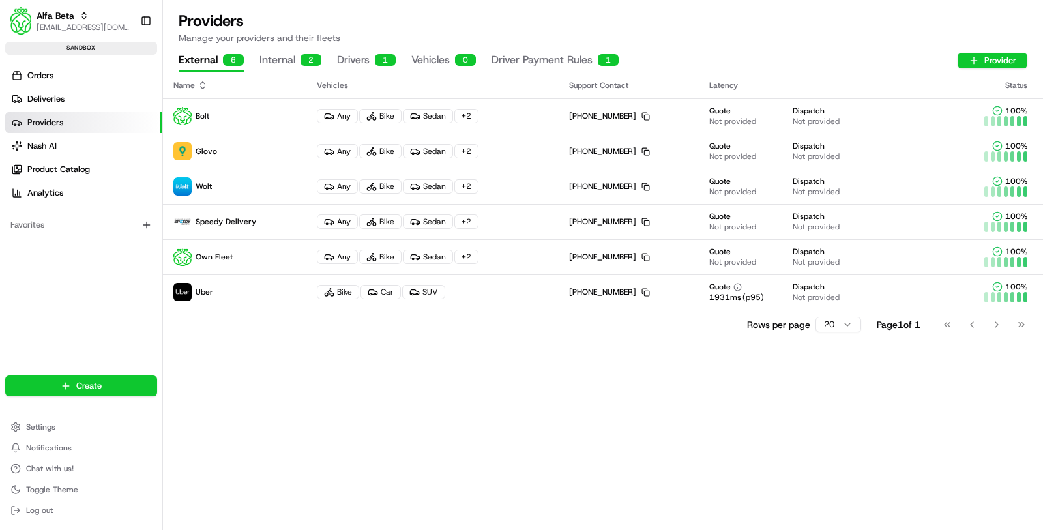
click at [217, 67] on button "External 6" at bounding box center [211, 61] width 65 height 22
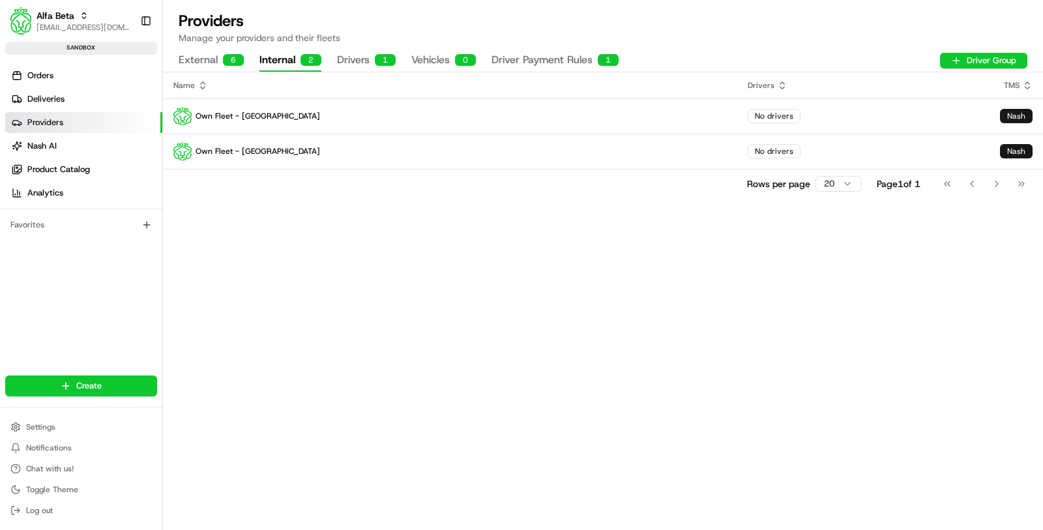
click at [300, 59] on div "2" at bounding box center [310, 60] width 21 height 12
click at [348, 52] on button "Drivers 1" at bounding box center [366, 61] width 59 height 22
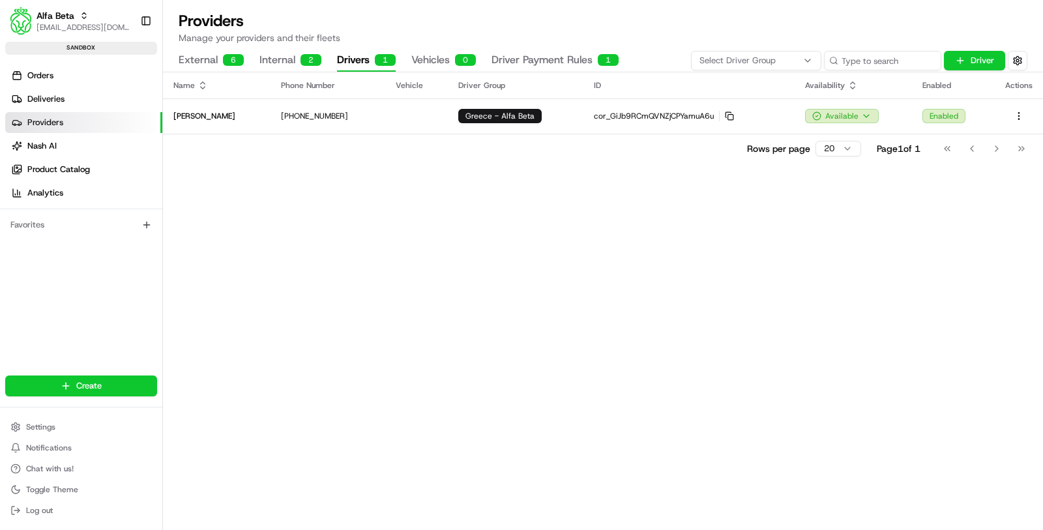
click at [297, 59] on button "Internal 2" at bounding box center [290, 61] width 62 height 22
click at [353, 61] on button "Drivers 1" at bounding box center [366, 61] width 59 height 22
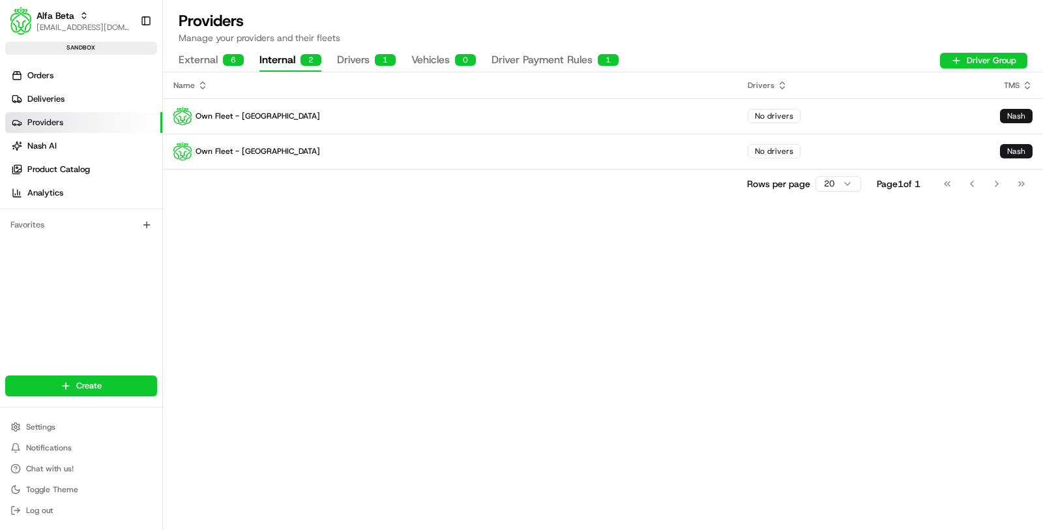
click at [295, 65] on button "Internal 2" at bounding box center [290, 61] width 62 height 22
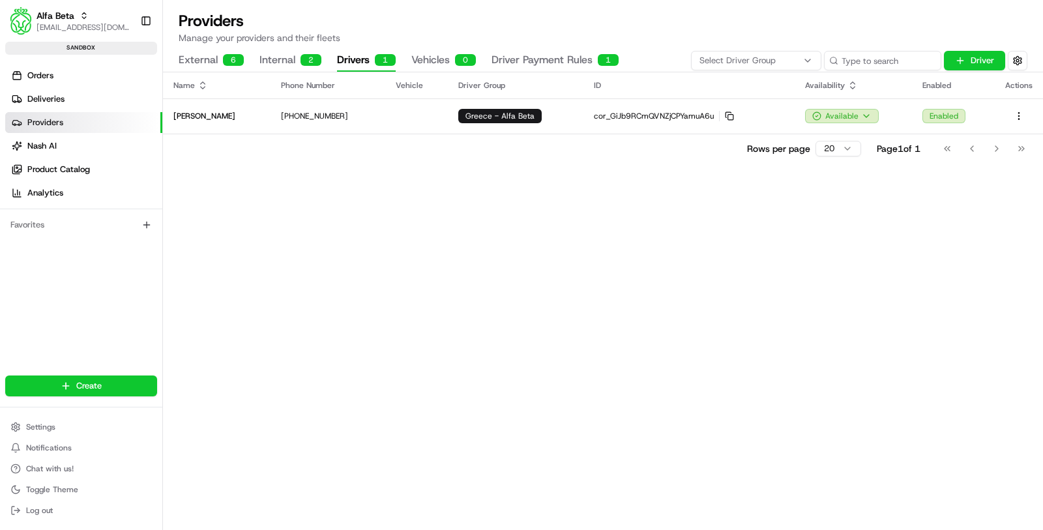
click at [371, 66] on button "Drivers 1" at bounding box center [366, 61] width 59 height 22
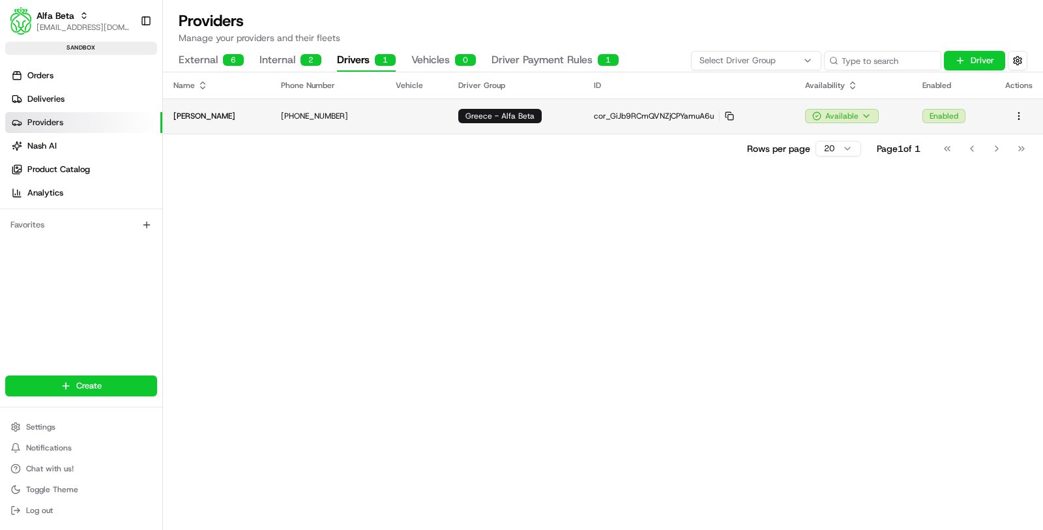
click at [483, 119] on span "Greece - Alfa Beta" at bounding box center [499, 116] width 69 height 10
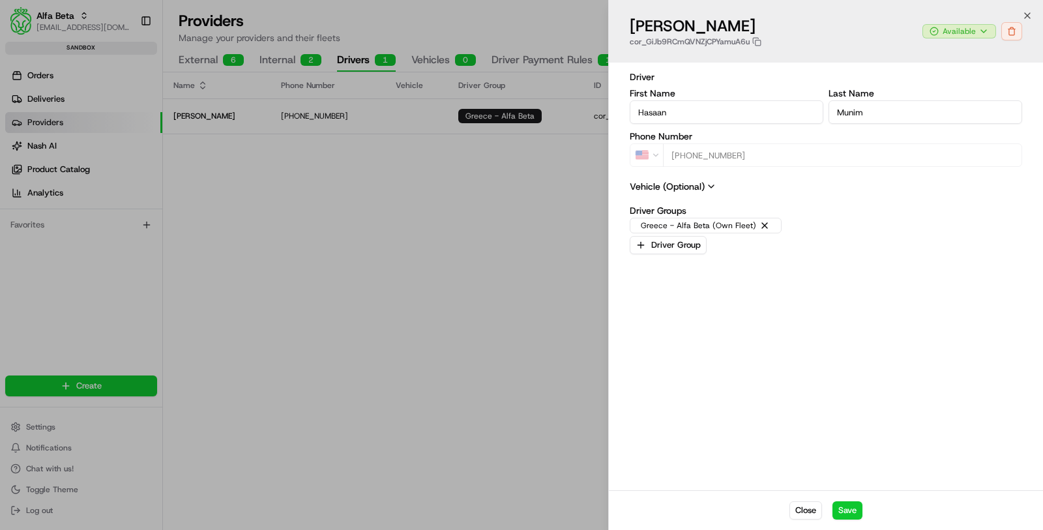
type input "+1"
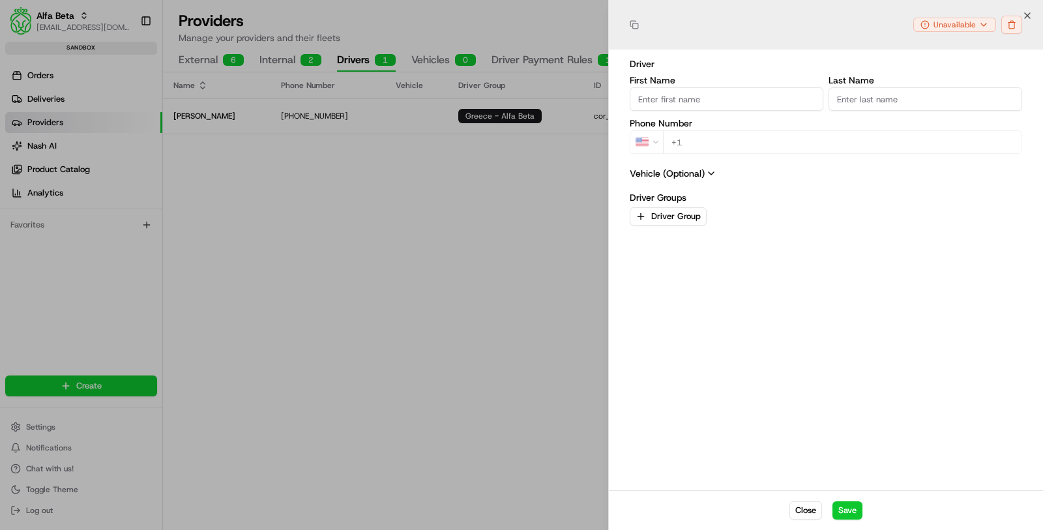
click at [462, 186] on div at bounding box center [521, 265] width 1043 height 530
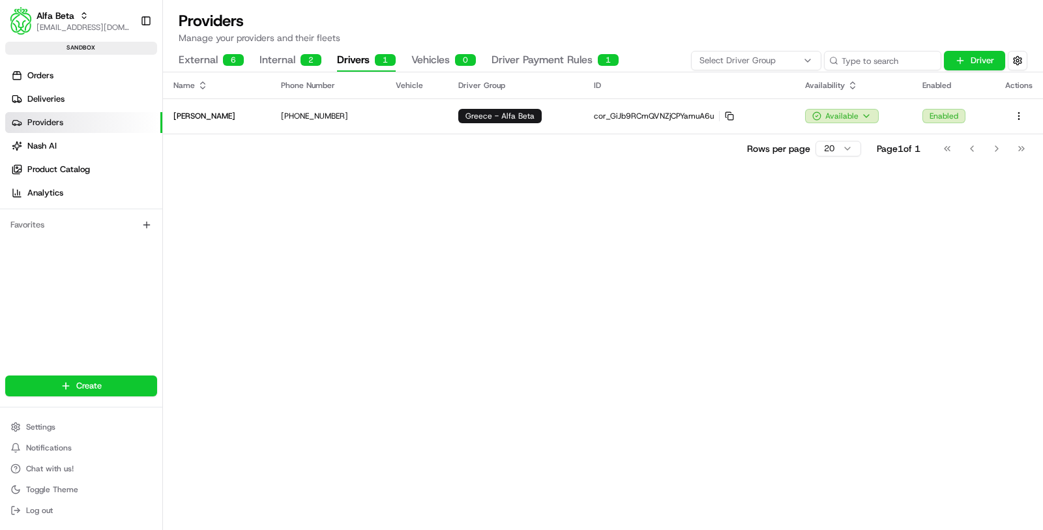
click at [708, 57] on span "Select Driver Group" at bounding box center [737, 61] width 76 height 12
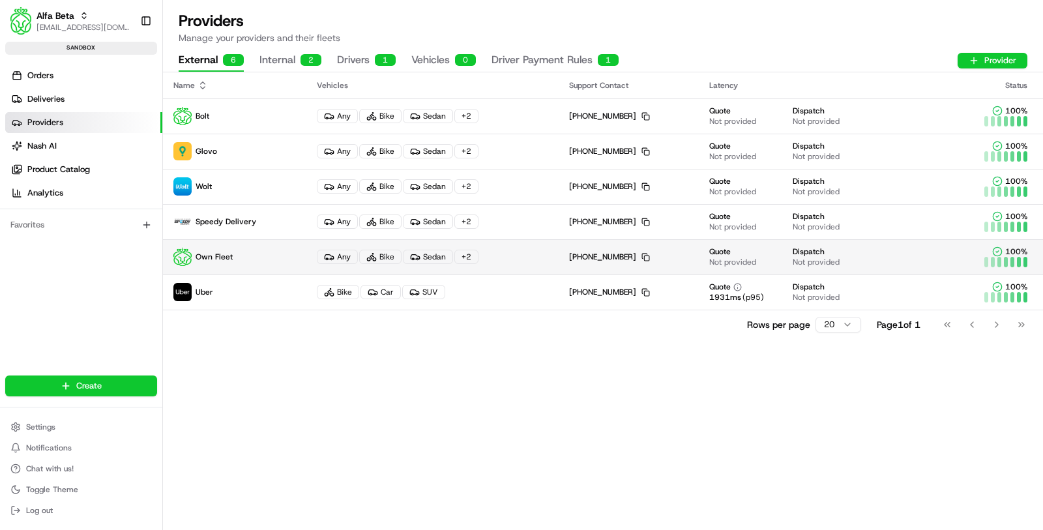
click at [292, 251] on p "Own Fleet" at bounding box center [234, 257] width 123 height 18
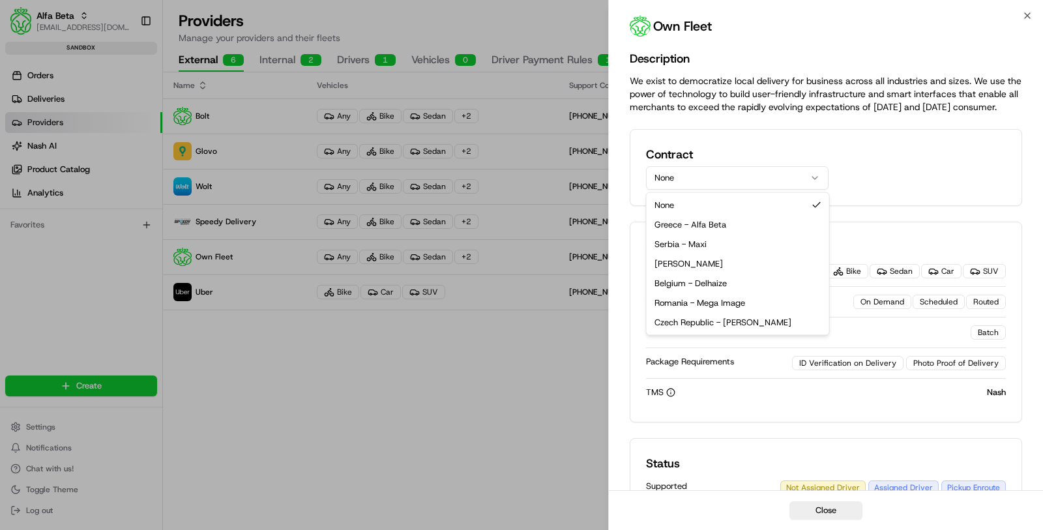
click at [697, 166] on button "None" at bounding box center [737, 177] width 182 height 23
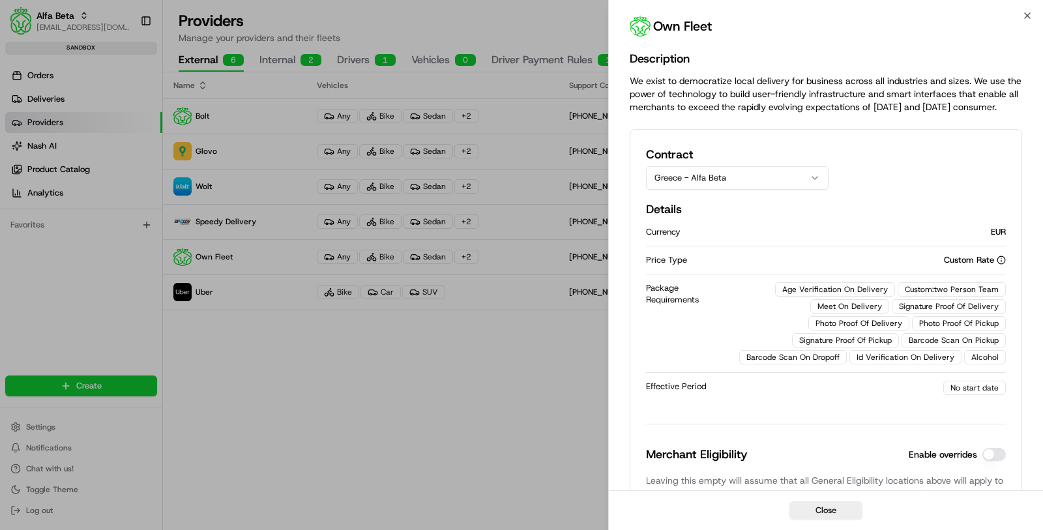
click at [721, 171] on button "Greece - Alfa Beta" at bounding box center [737, 177] width 182 height 23
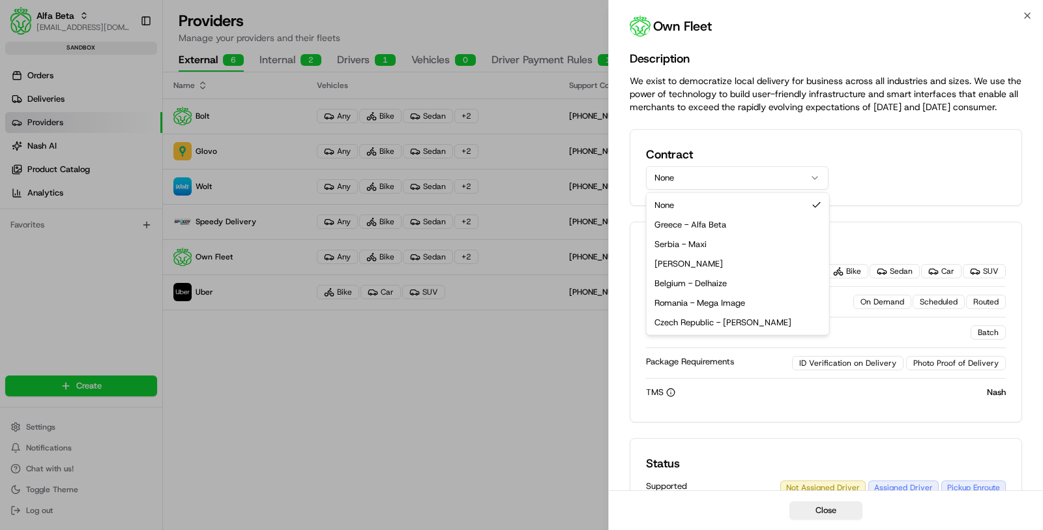
click at [720, 177] on button "None" at bounding box center [737, 177] width 182 height 23
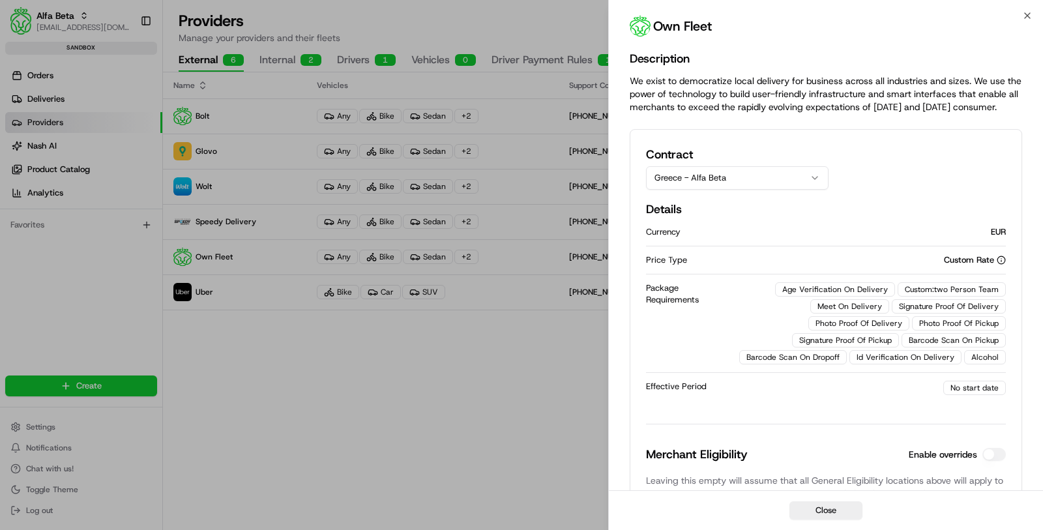
click at [738, 278] on div "Package Requirements Age Verification On Delivery Custom:two Person Team Meet O…" at bounding box center [826, 323] width 360 height 98
click at [727, 173] on button "Greece - Alfa Beta" at bounding box center [737, 177] width 182 height 23
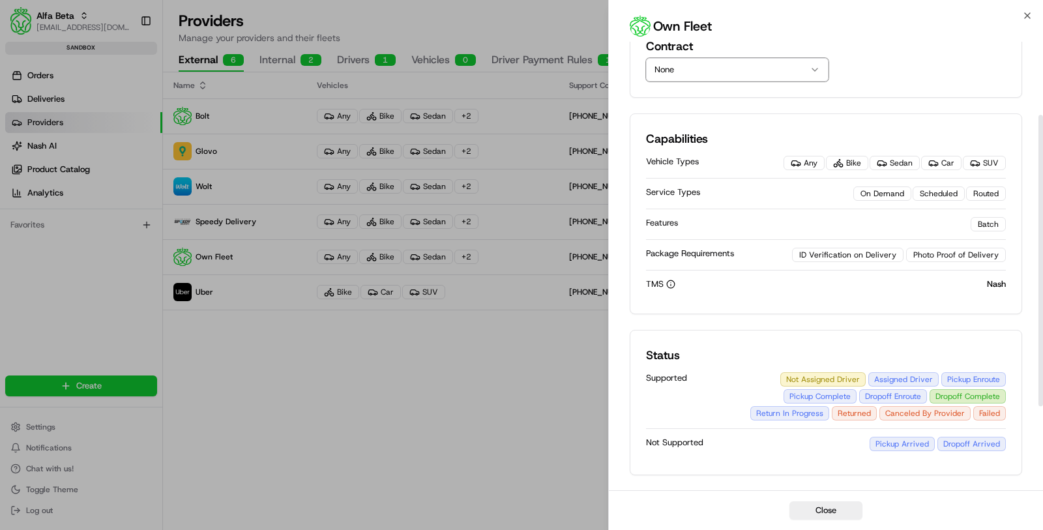
scroll to position [113, 0]
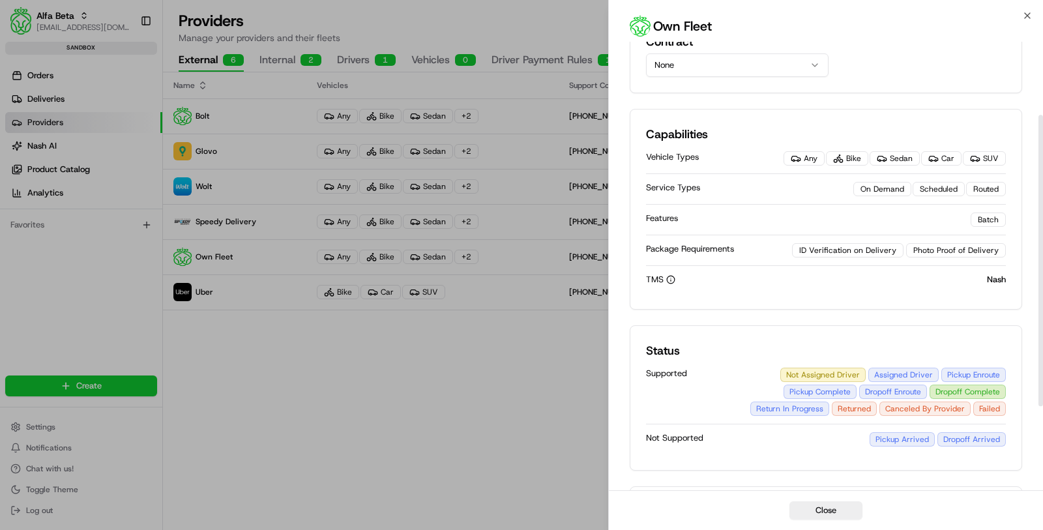
click at [727, 287] on div "TMS Nash" at bounding box center [826, 279] width 360 height 27
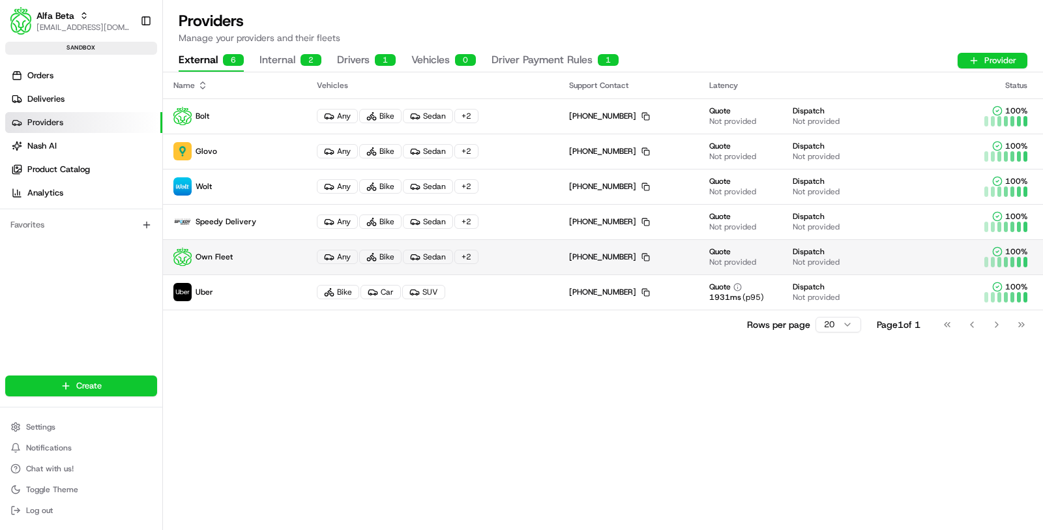
click at [461, 255] on div "+ 2" at bounding box center [466, 257] width 24 height 14
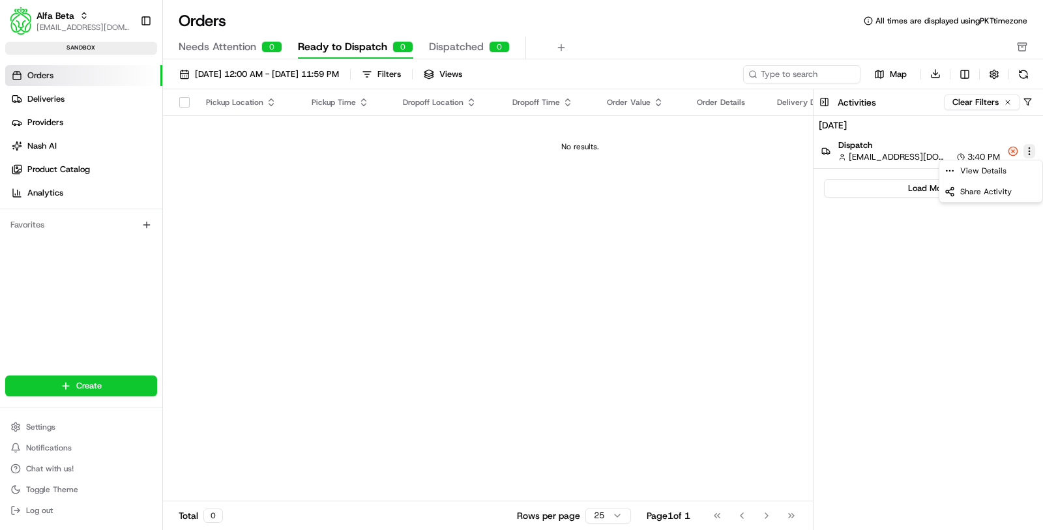
click at [1030, 154] on html "Alfa Beta [EMAIL_ADDRESS][DOMAIN_NAME] Toggle Sidebar sandbox Orders Deliveries…" at bounding box center [521, 265] width 1043 height 530
click at [1000, 175] on div "View Details" at bounding box center [990, 170] width 103 height 21
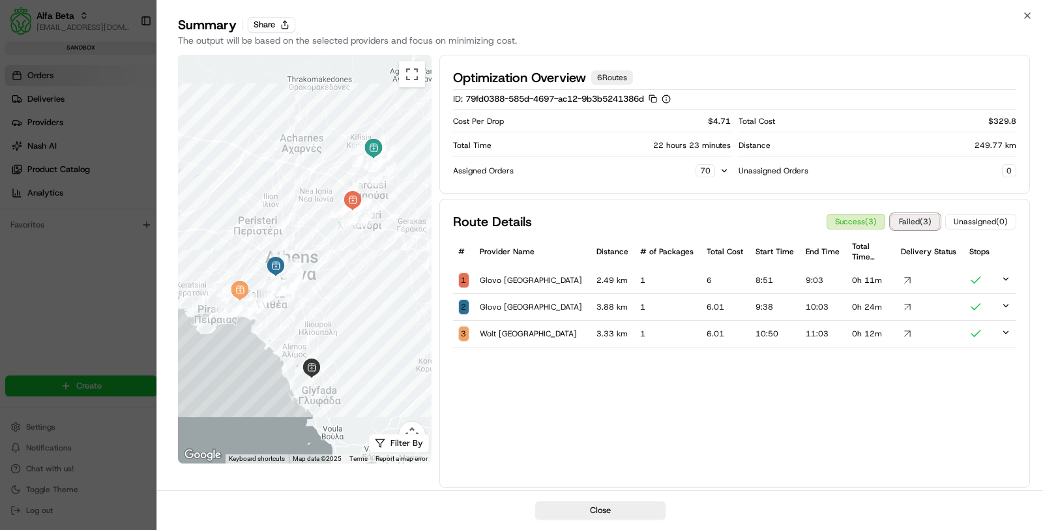
click at [907, 218] on button "Failed ( 3 )" at bounding box center [915, 222] width 50 height 16
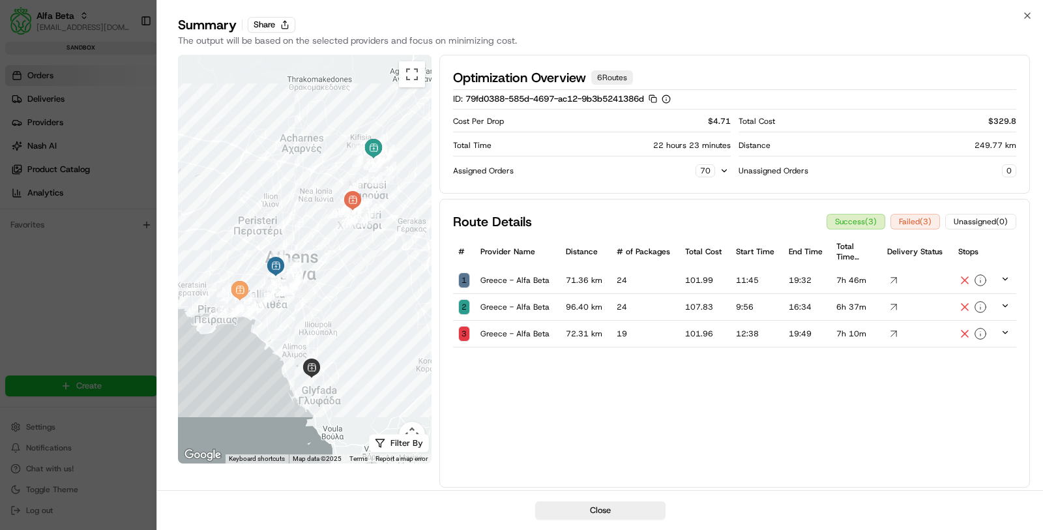
click at [1013, 274] on td at bounding box center [1005, 280] width 21 height 27
click at [1003, 274] on icon at bounding box center [1004, 278] width 9 height 9
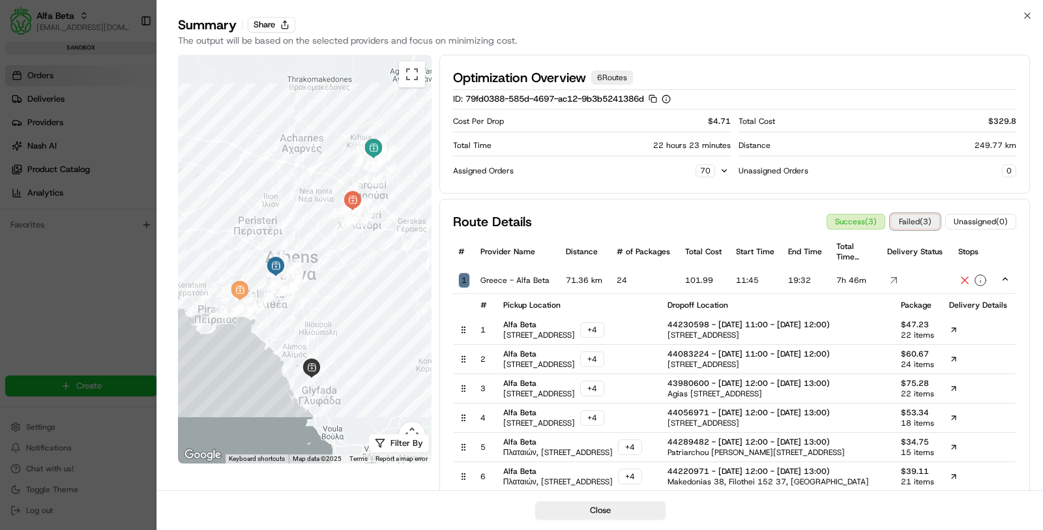
click at [903, 222] on button "Failed ( 3 )" at bounding box center [915, 222] width 50 height 16
click at [860, 222] on button "Success ( 3 )" at bounding box center [855, 222] width 59 height 16
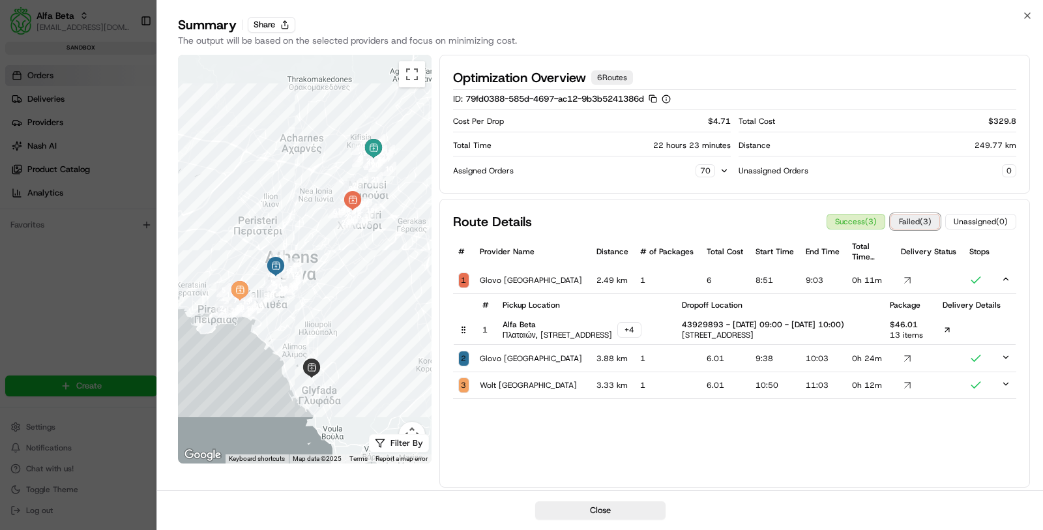
click at [904, 224] on button "Failed ( 3 )" at bounding box center [915, 222] width 50 height 16
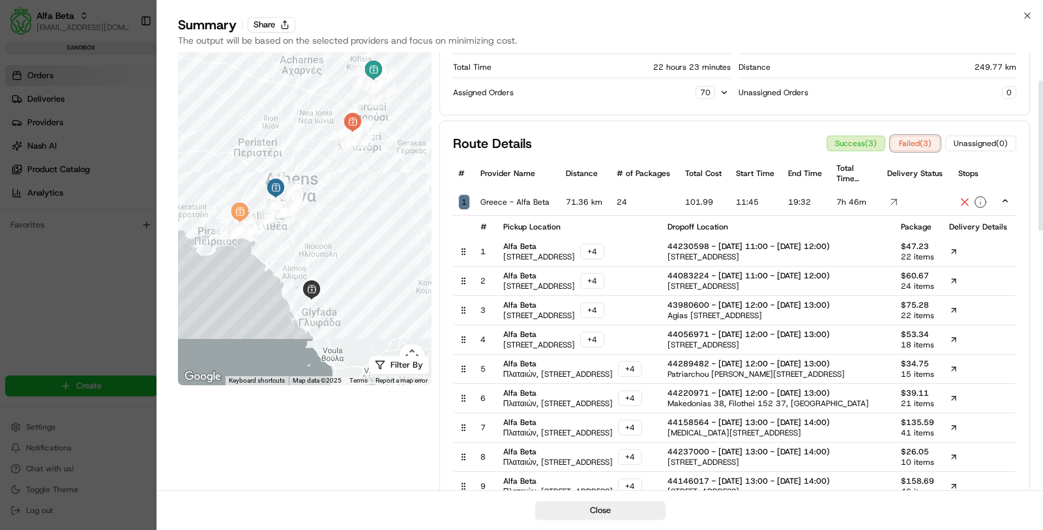
scroll to position [85, 0]
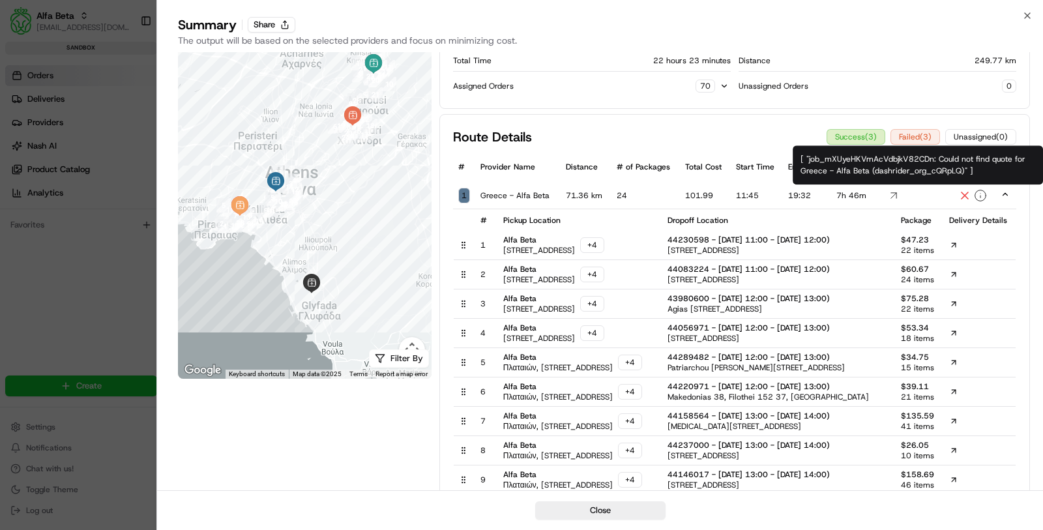
click at [975, 196] on icon "button" at bounding box center [980, 195] width 13 height 13
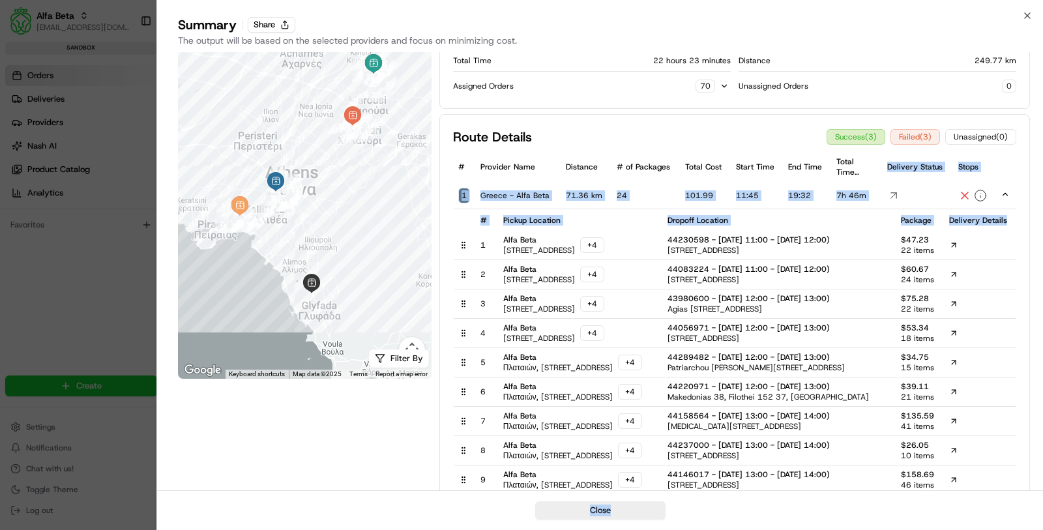
drag, startPoint x: 961, startPoint y: 173, endPoint x: 858, endPoint y: 175, distance: 103.0
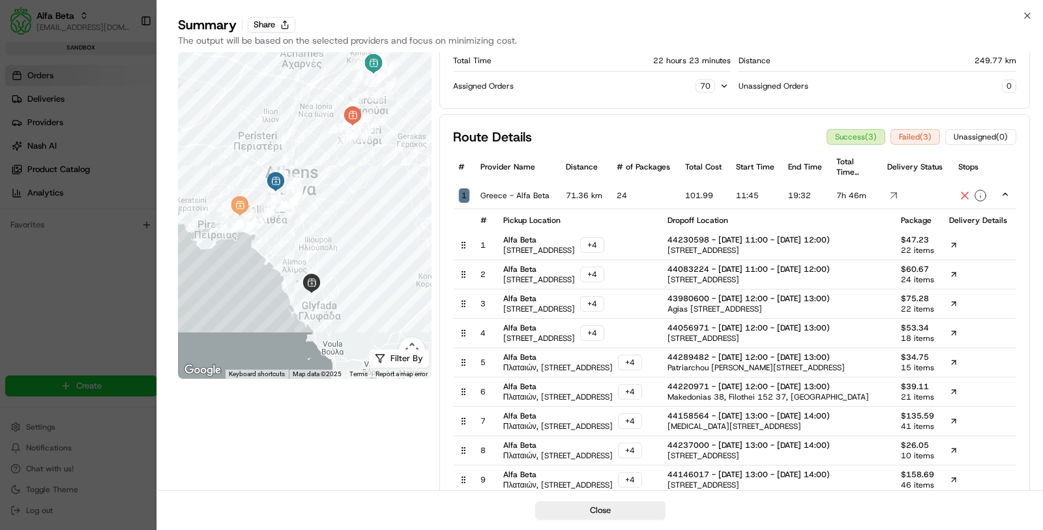
click at [875, 178] on th "Total Time Formatted" at bounding box center [856, 166] width 51 height 31
click at [604, 249] on div "+ 4" at bounding box center [592, 245] width 24 height 16
click at [604, 248] on div "+ 4" at bounding box center [592, 245] width 24 height 16
click at [604, 250] on div "+ 4" at bounding box center [592, 245] width 24 height 16
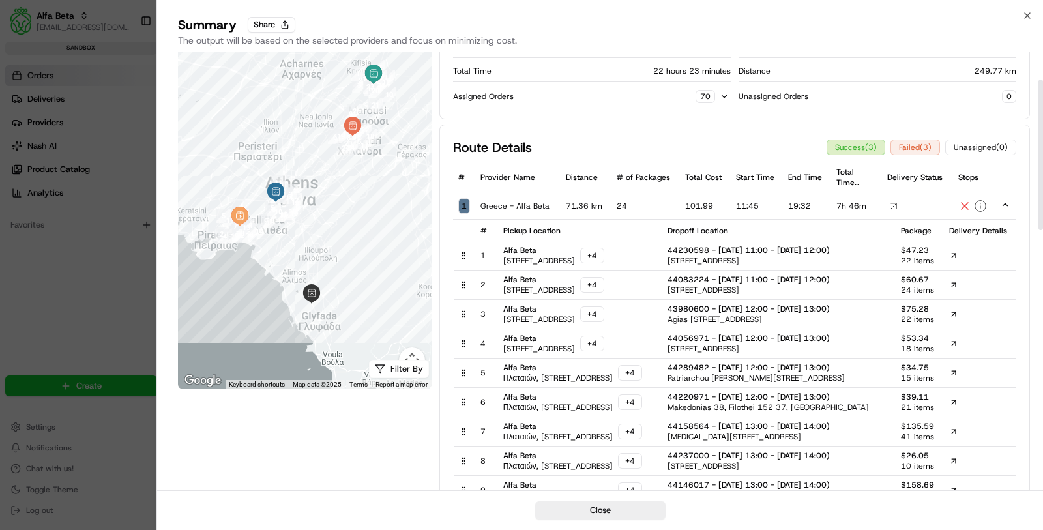
scroll to position [80, 0]
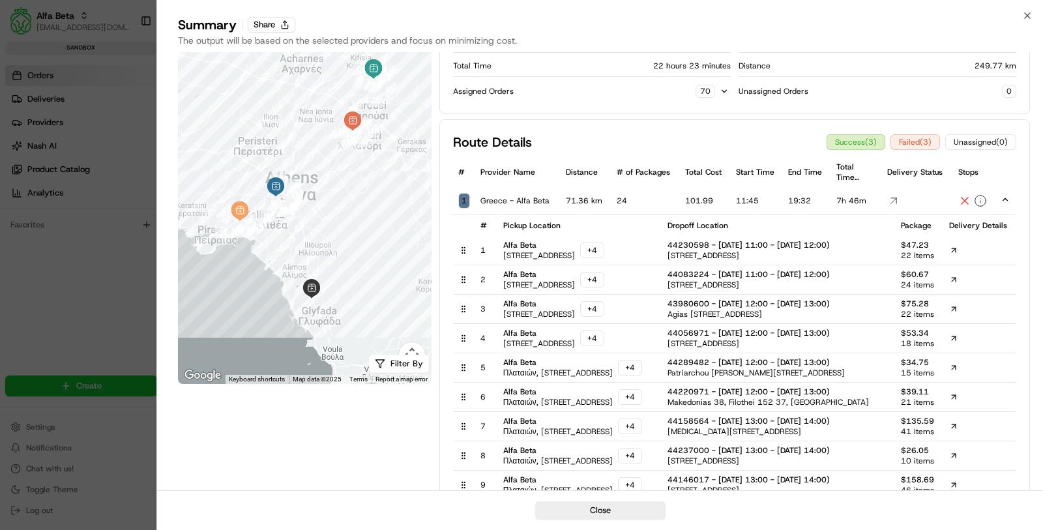
click at [66, 261] on div at bounding box center [521, 265] width 1043 height 530
click at [890, 198] on icon at bounding box center [893, 200] width 13 height 13
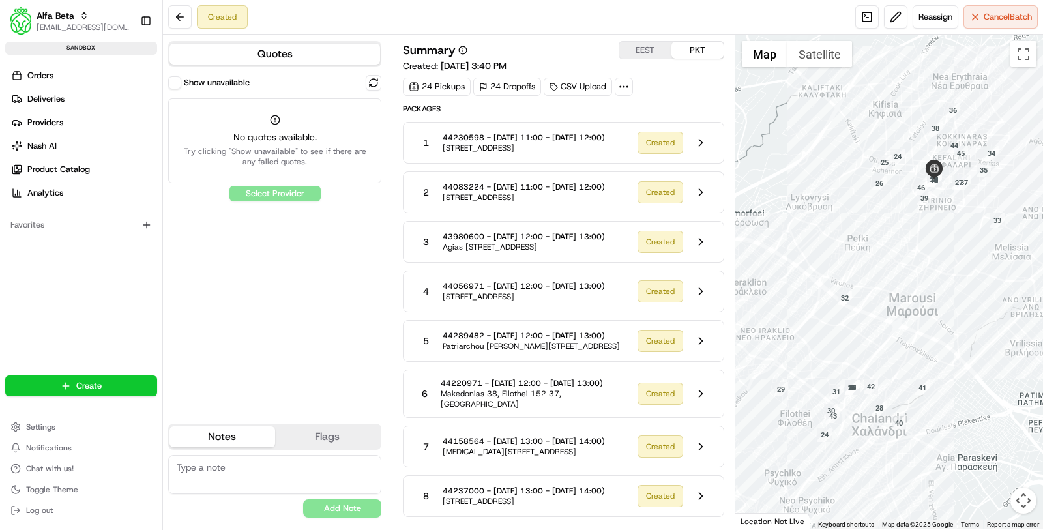
click at [172, 86] on button "Show unavailable" at bounding box center [174, 82] width 13 height 13
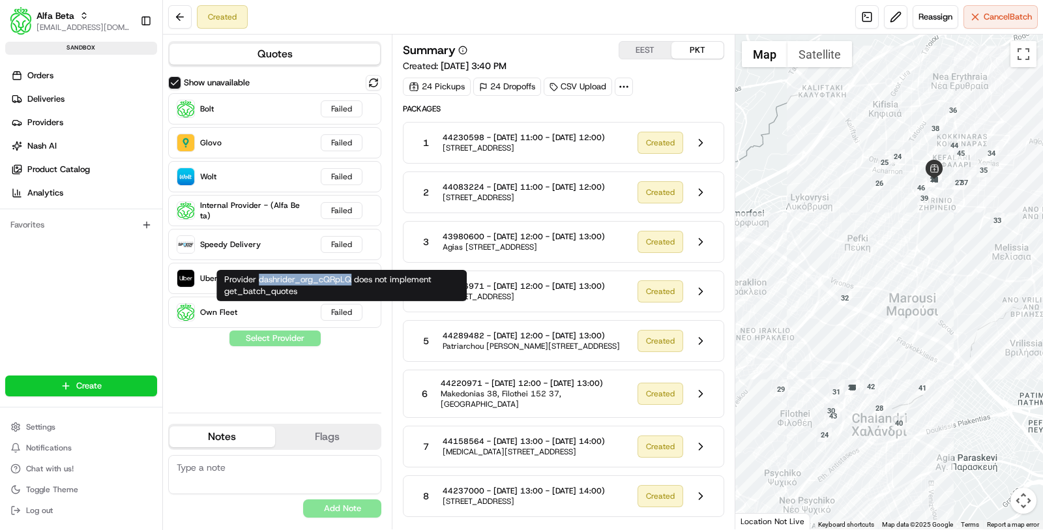
drag, startPoint x: 350, startPoint y: 281, endPoint x: 260, endPoint y: 279, distance: 90.0
click at [260, 280] on div "Provider dashrider_org_cQRpLQ does not implement get_batch_quotes Provider dash…" at bounding box center [341, 285] width 250 height 31
